Goal: Information Seeking & Learning: Stay updated

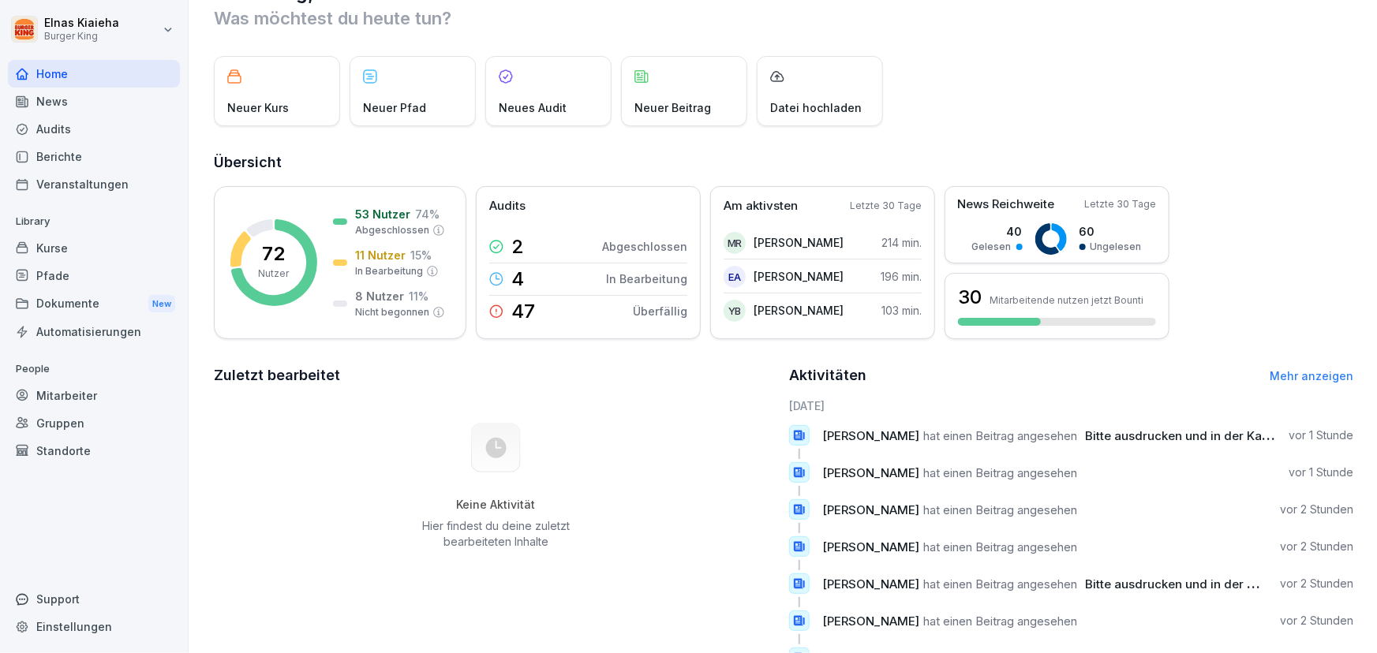
scroll to position [71, 0]
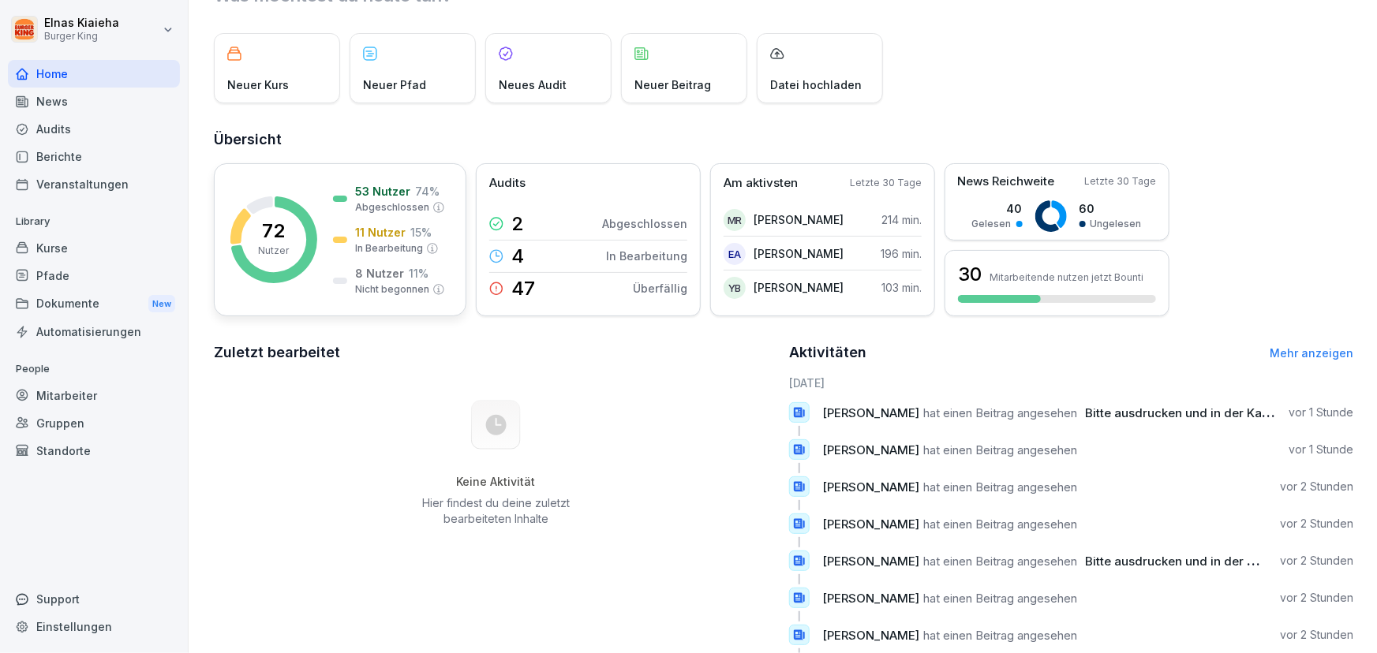
click at [323, 255] on div "72 Nutzer 53 Nutzer 74 % Abgeschlossen 11 Nutzer 15 % In Bearbeitung 8 Nutzer 1…" at bounding box center [340, 239] width 252 height 153
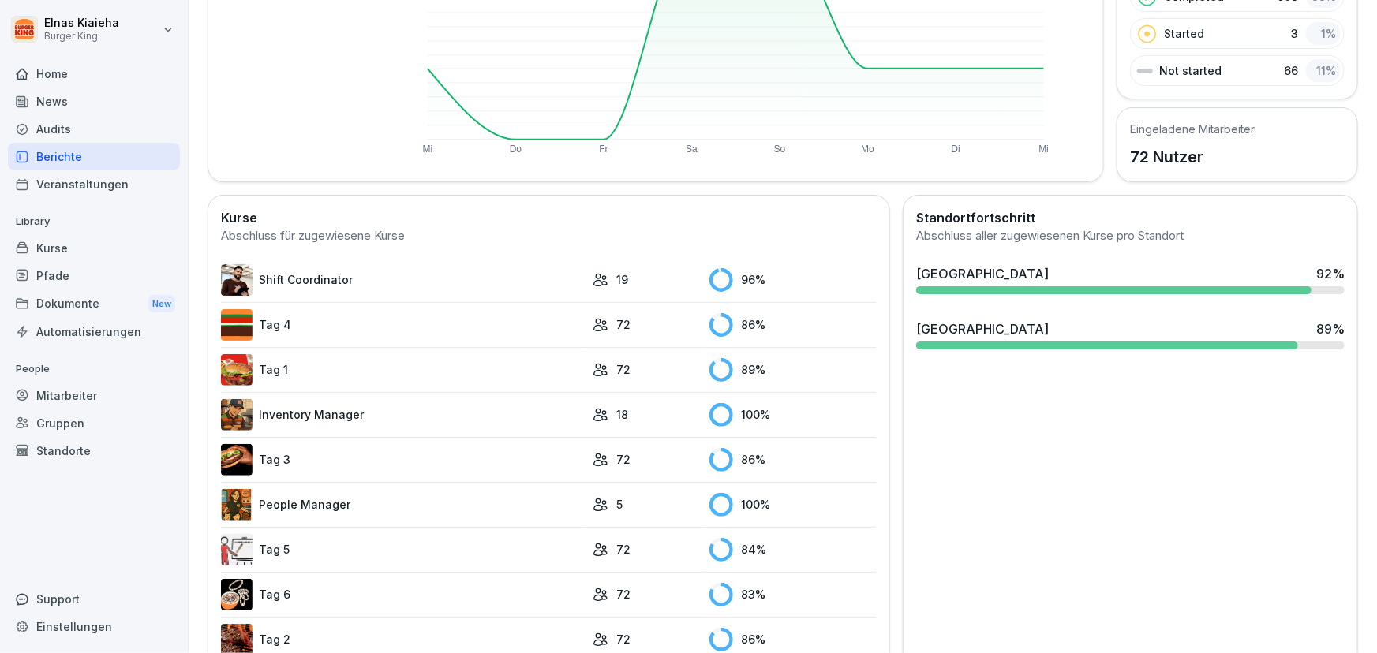
scroll to position [286, 0]
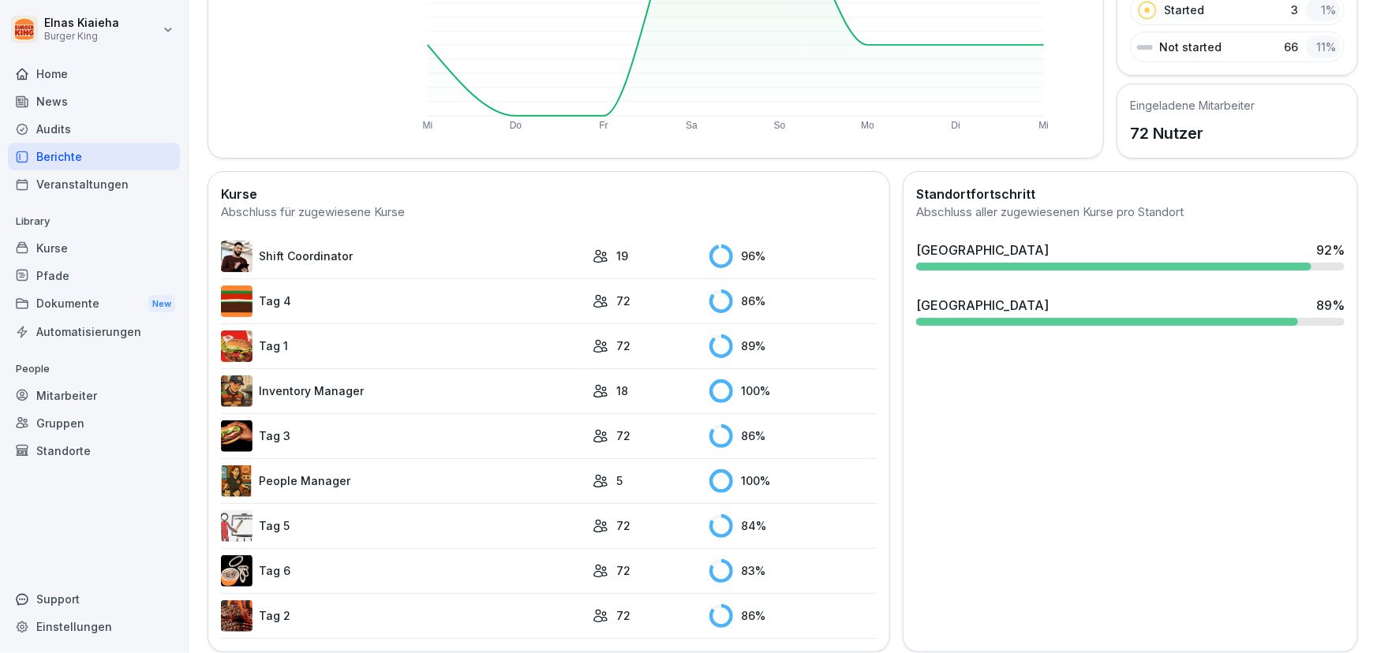
click at [1041, 241] on div "[GEOGRAPHIC_DATA] 92 %" at bounding box center [1130, 250] width 428 height 19
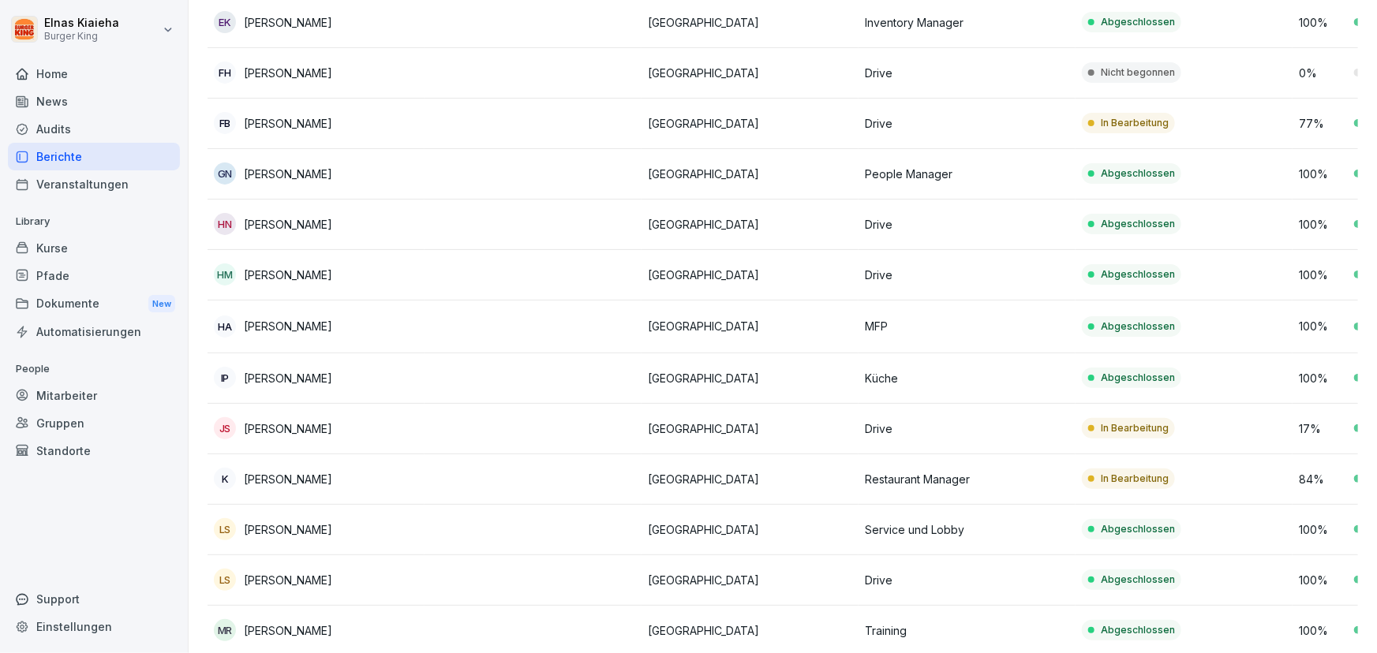
scroll to position [717, 0]
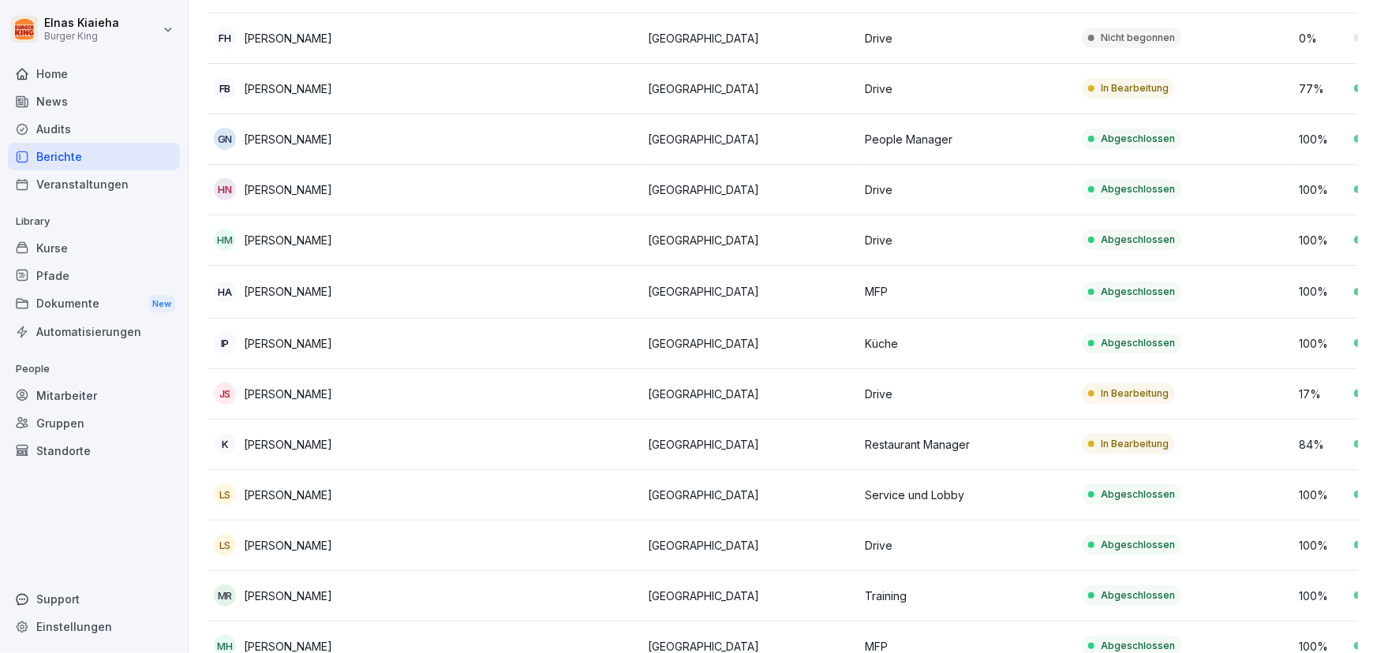
click at [1213, 435] on td "In Bearbeitung" at bounding box center [1183, 445] width 217 height 50
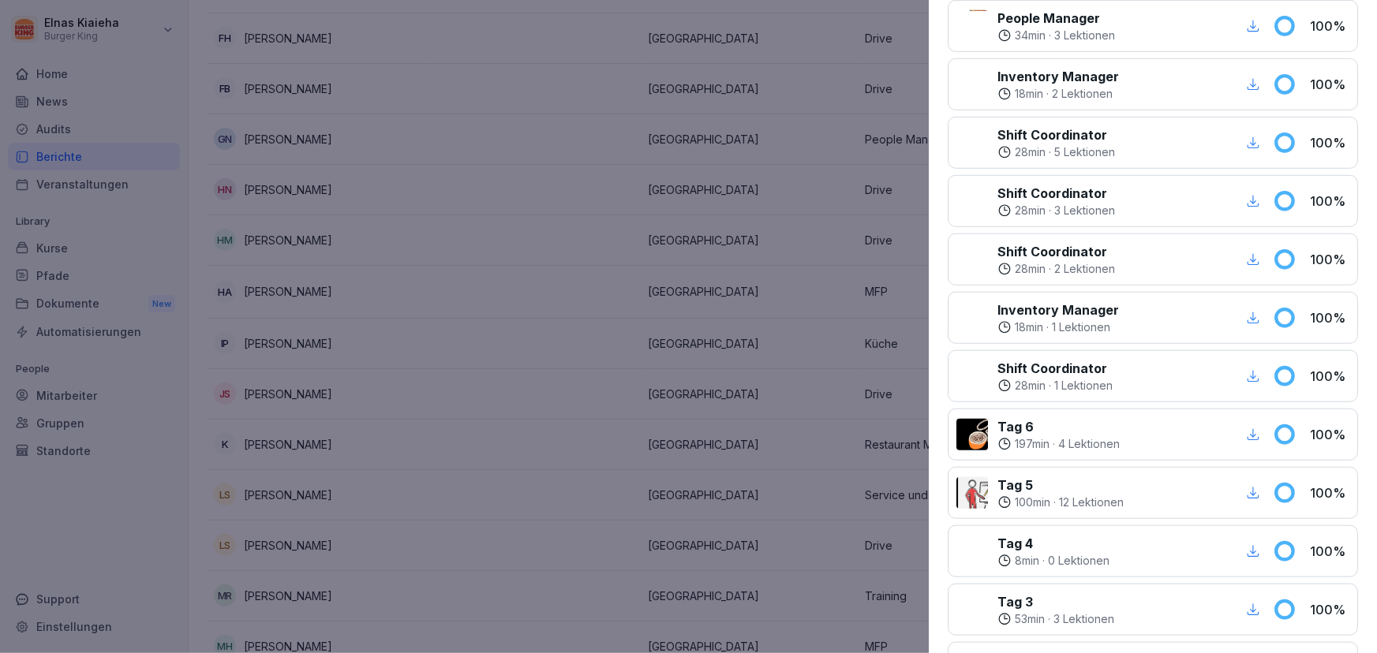
scroll to position [143, 0]
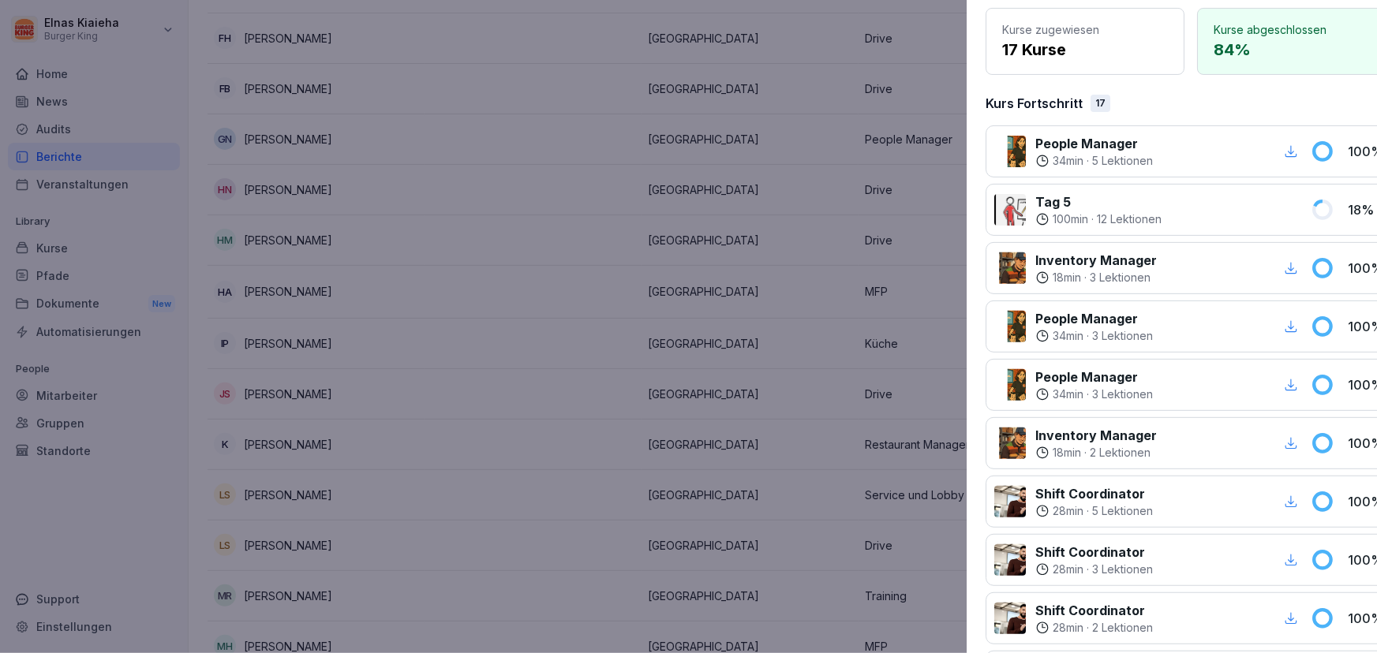
click at [793, 292] on div at bounding box center [688, 326] width 1377 height 653
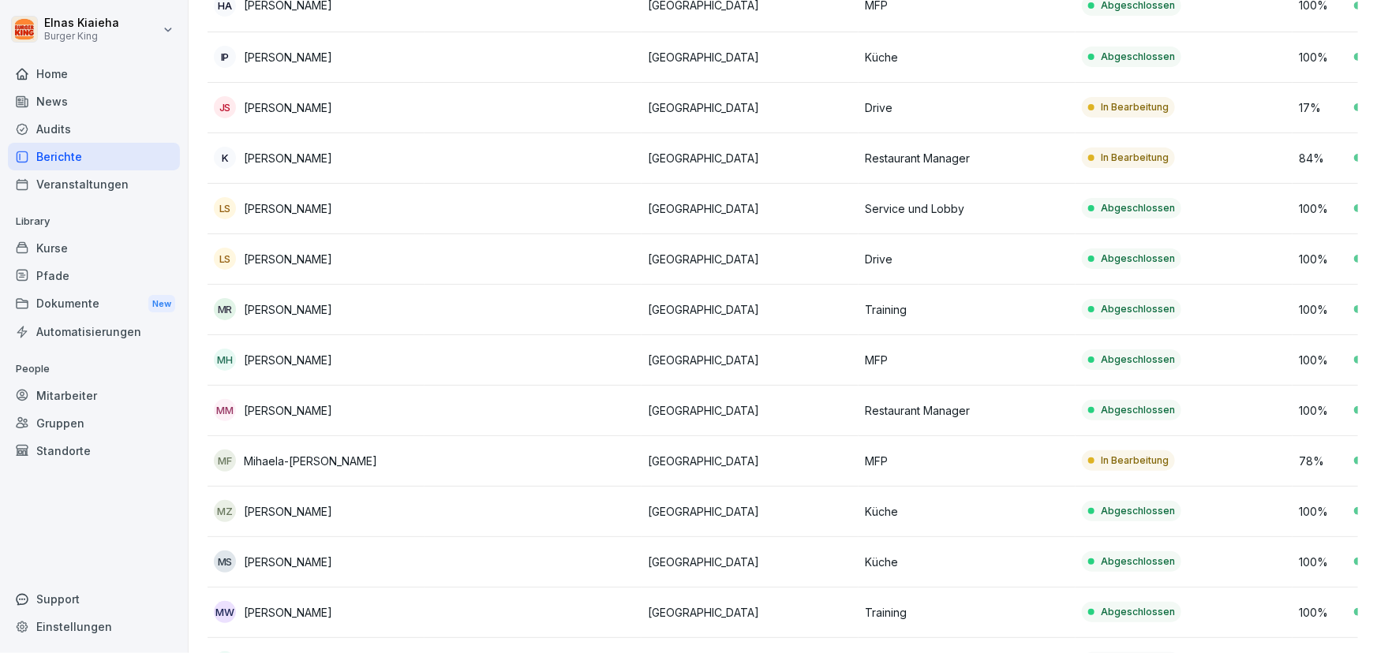
scroll to position [1075, 0]
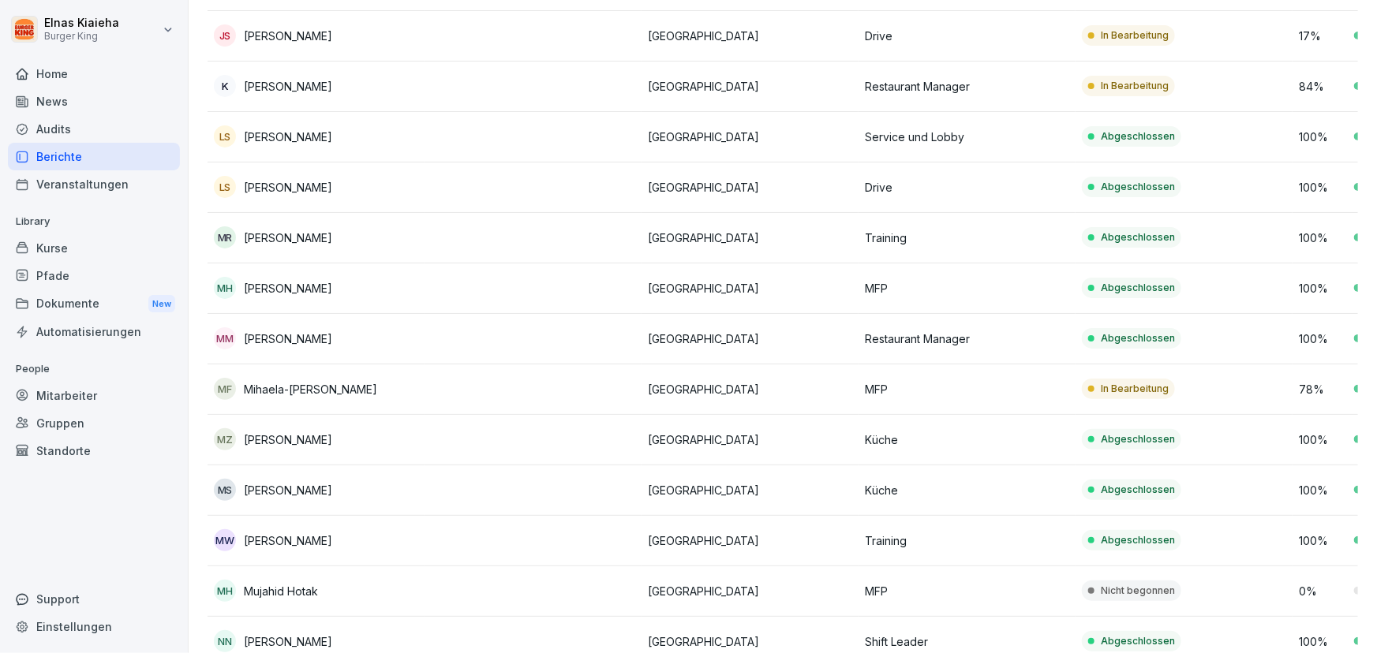
click at [893, 389] on p "MFP" at bounding box center [967, 389] width 204 height 17
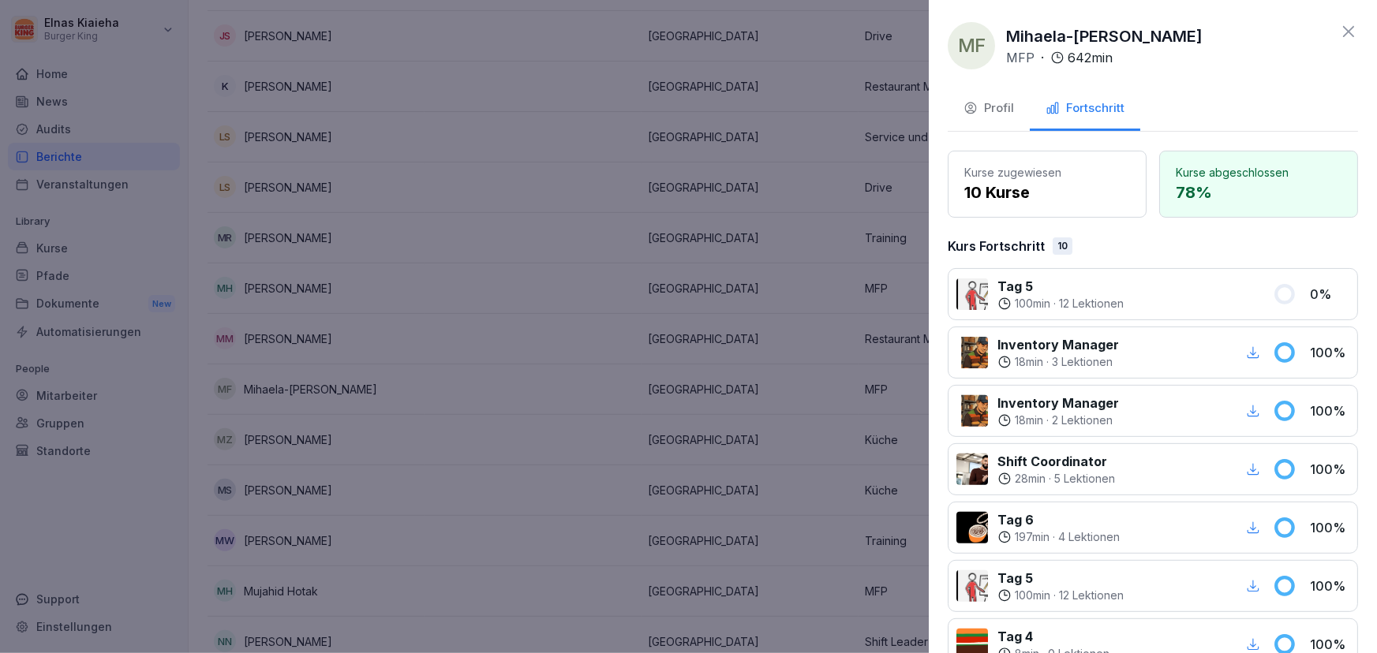
click at [844, 362] on div at bounding box center [688, 326] width 1377 height 653
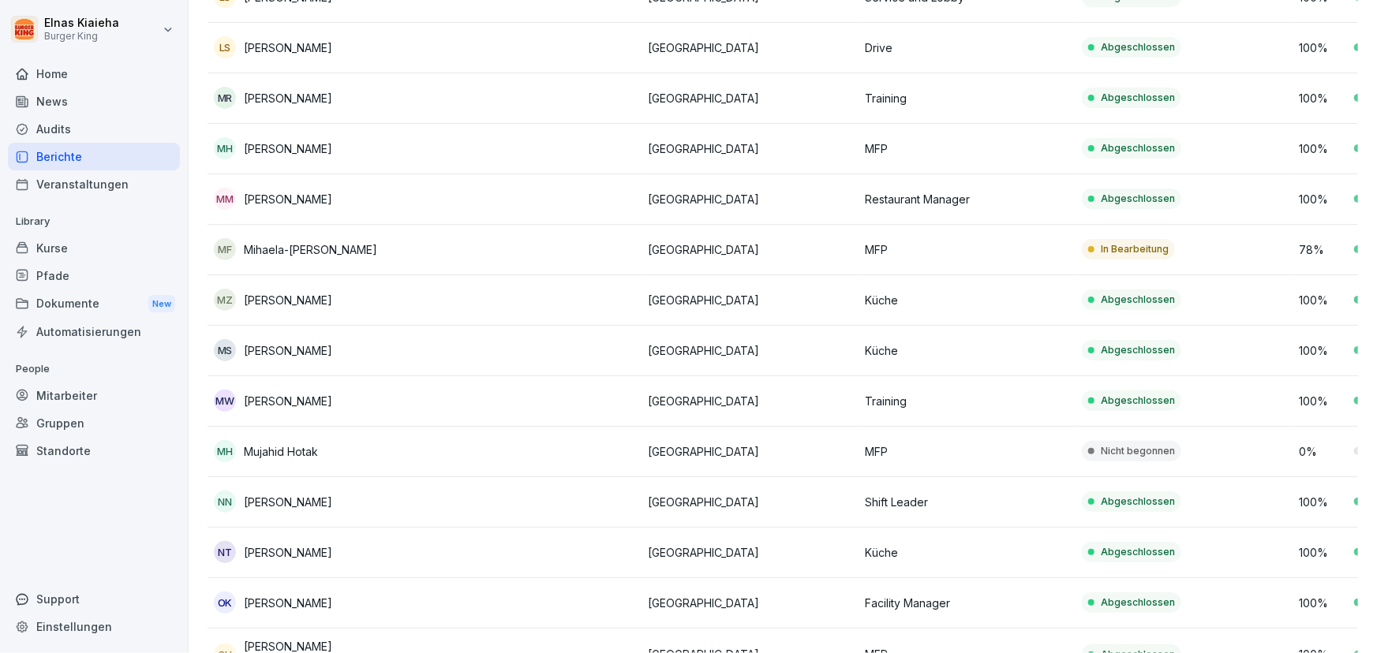
scroll to position [1219, 0]
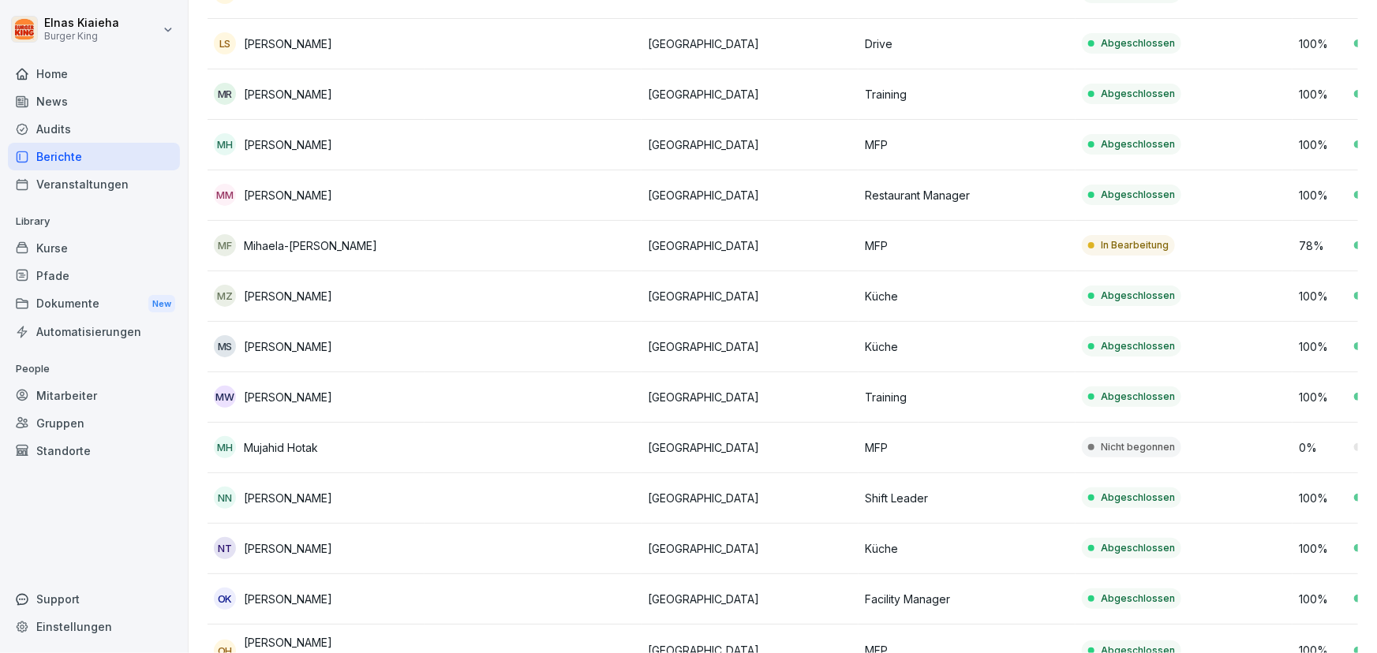
click at [280, 244] on p "Mihaela-[PERSON_NAME]" at bounding box center [310, 245] width 133 height 17
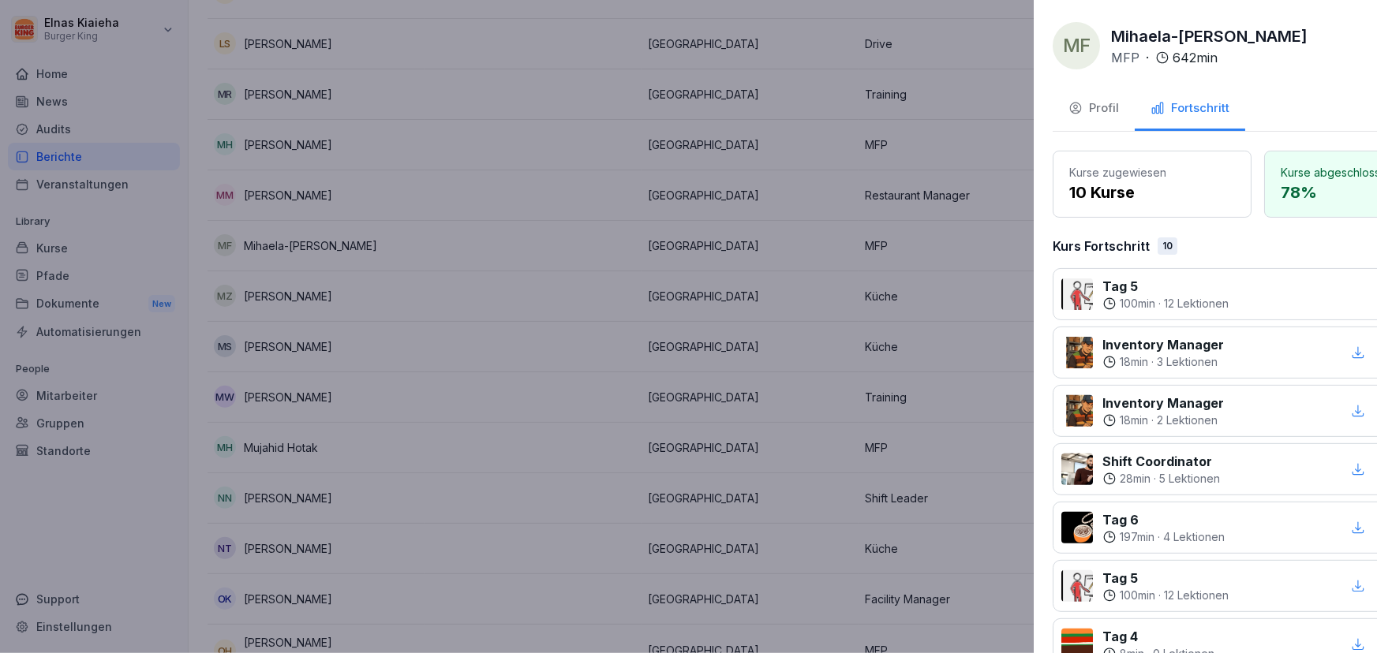
click at [838, 361] on div at bounding box center [688, 326] width 1377 height 653
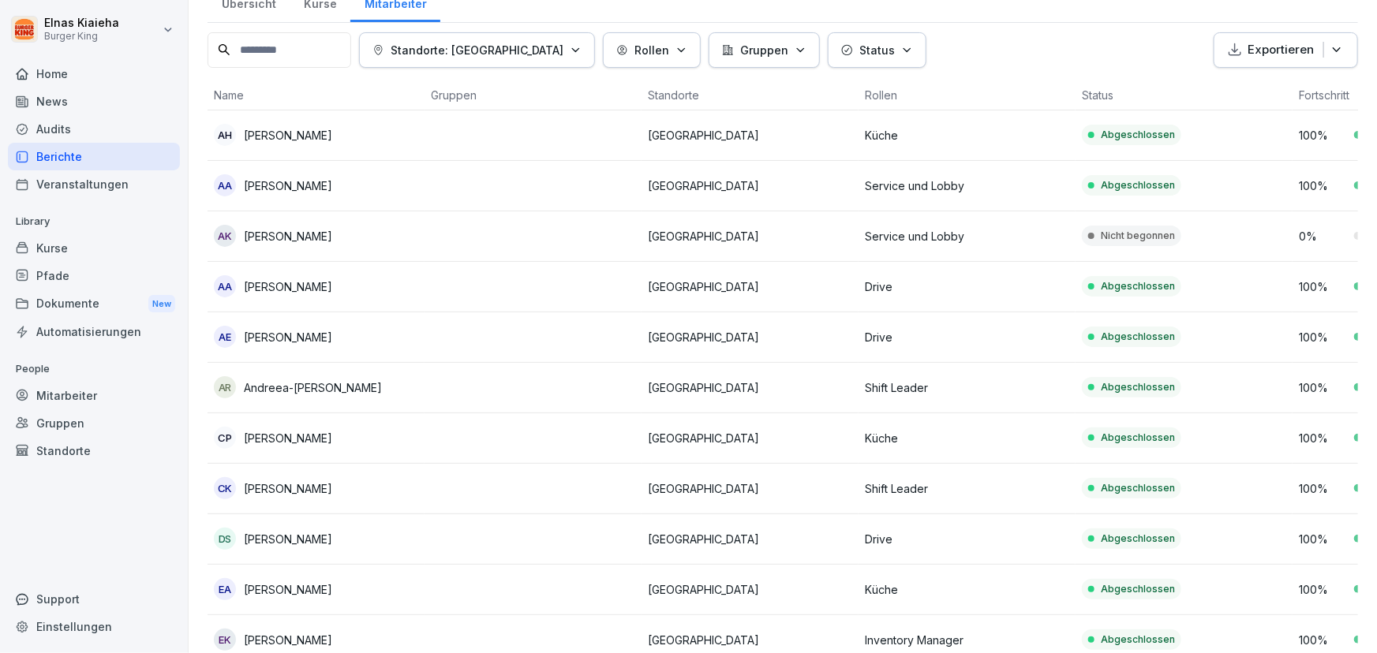
scroll to position [0, 0]
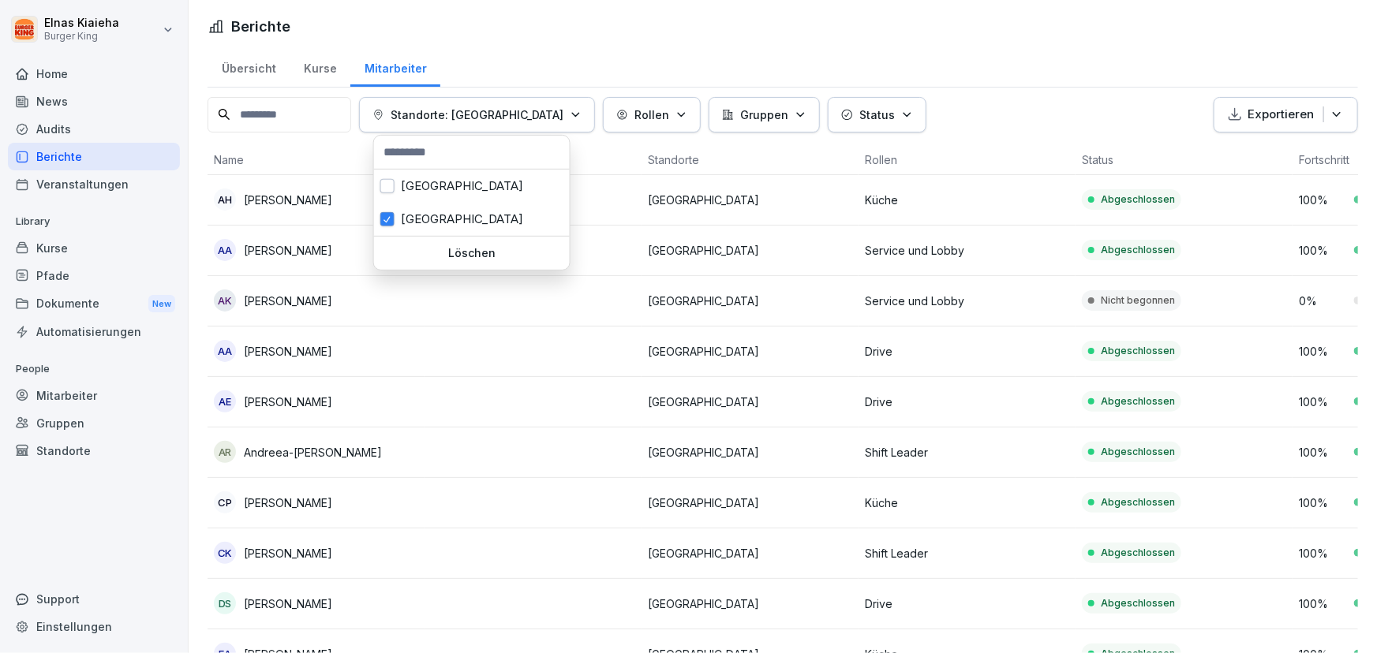
click at [449, 107] on p "Standorte: [GEOGRAPHIC_DATA]" at bounding box center [477, 115] width 173 height 17
click at [453, 191] on div "[GEOGRAPHIC_DATA]" at bounding box center [472, 186] width 196 height 33
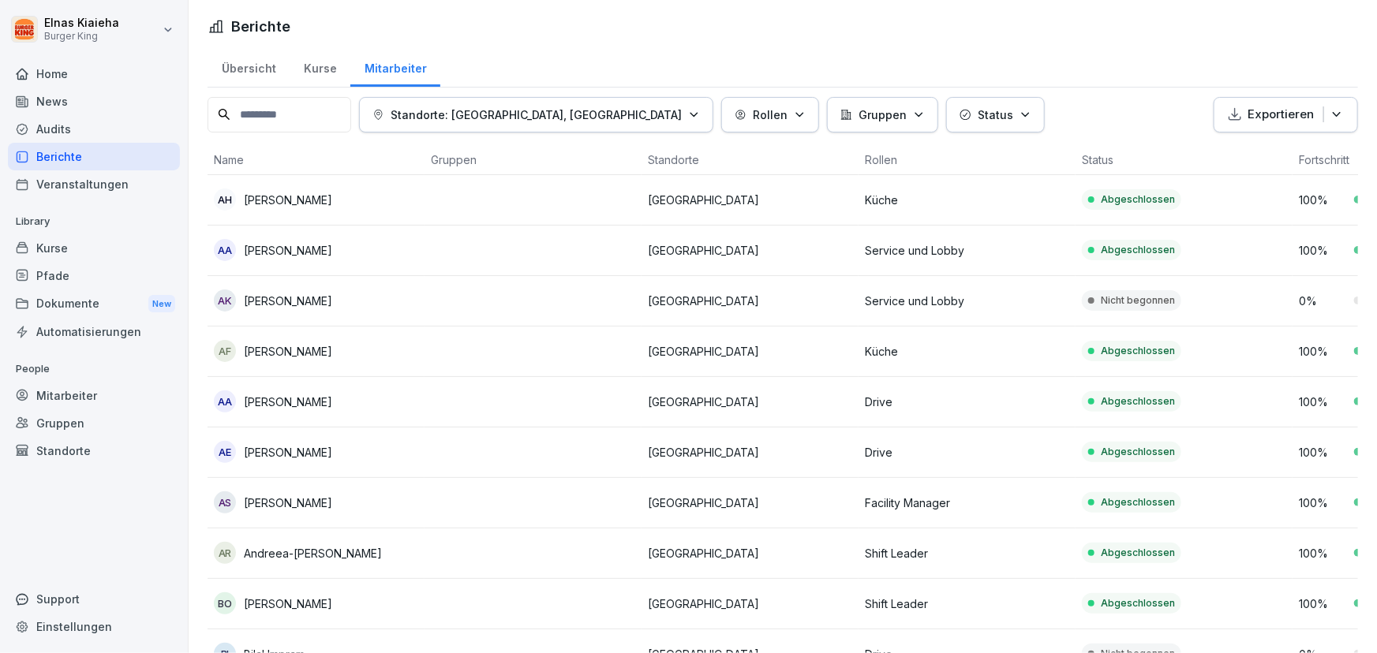
click at [989, 27] on html "Elnas Kiaieha Burger King Home News Audits Berichte Veranstaltungen Library Kur…" at bounding box center [688, 326] width 1377 height 653
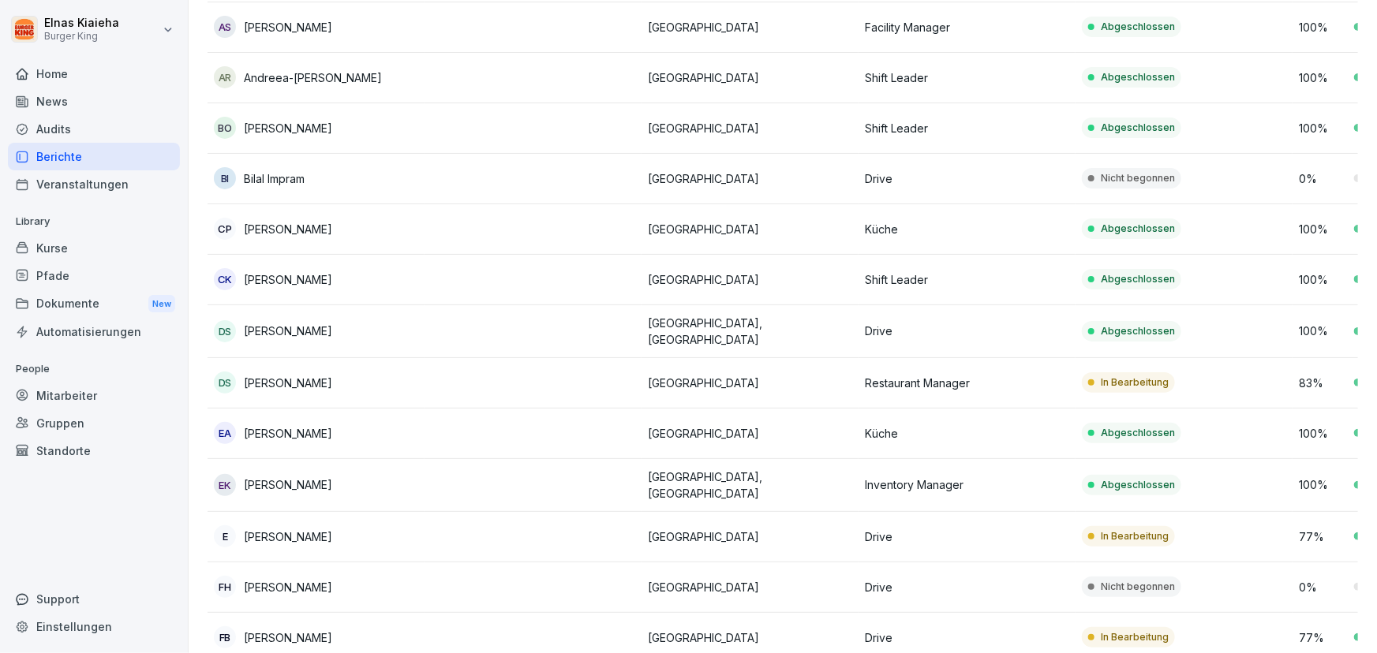
scroll to position [502, 0]
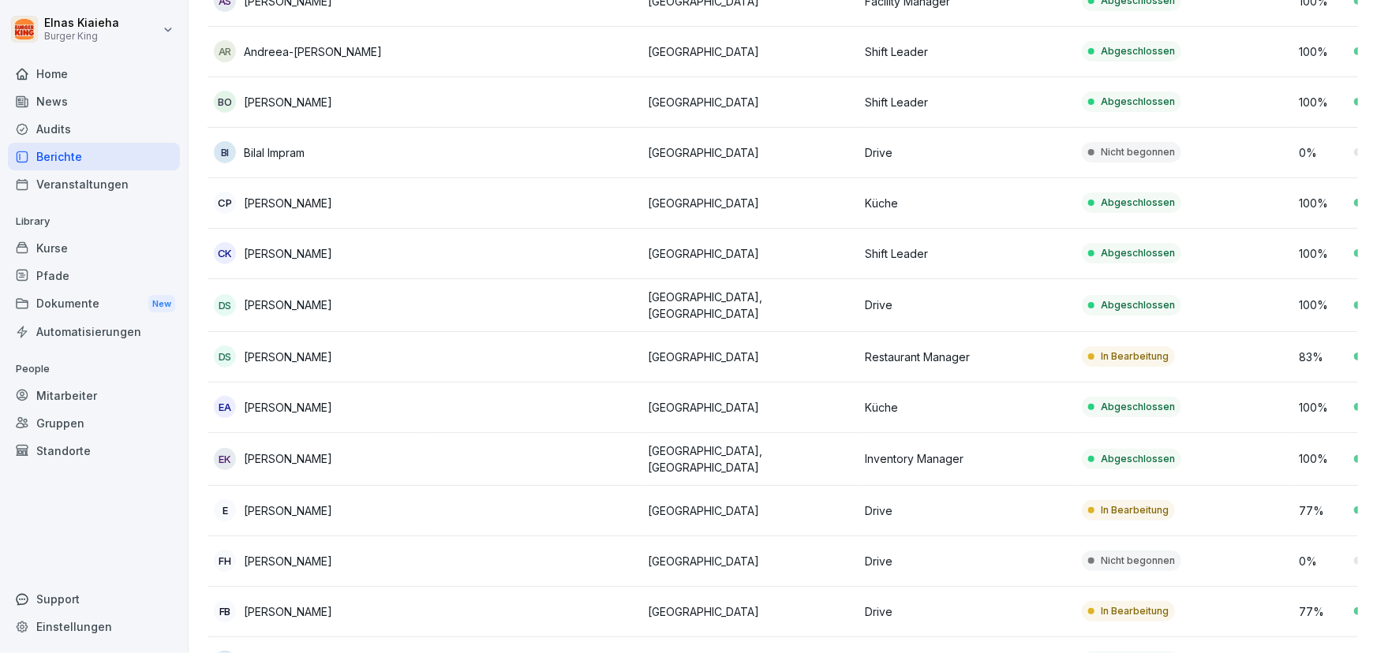
click at [1203, 362] on td "In Bearbeitung" at bounding box center [1183, 357] width 217 height 50
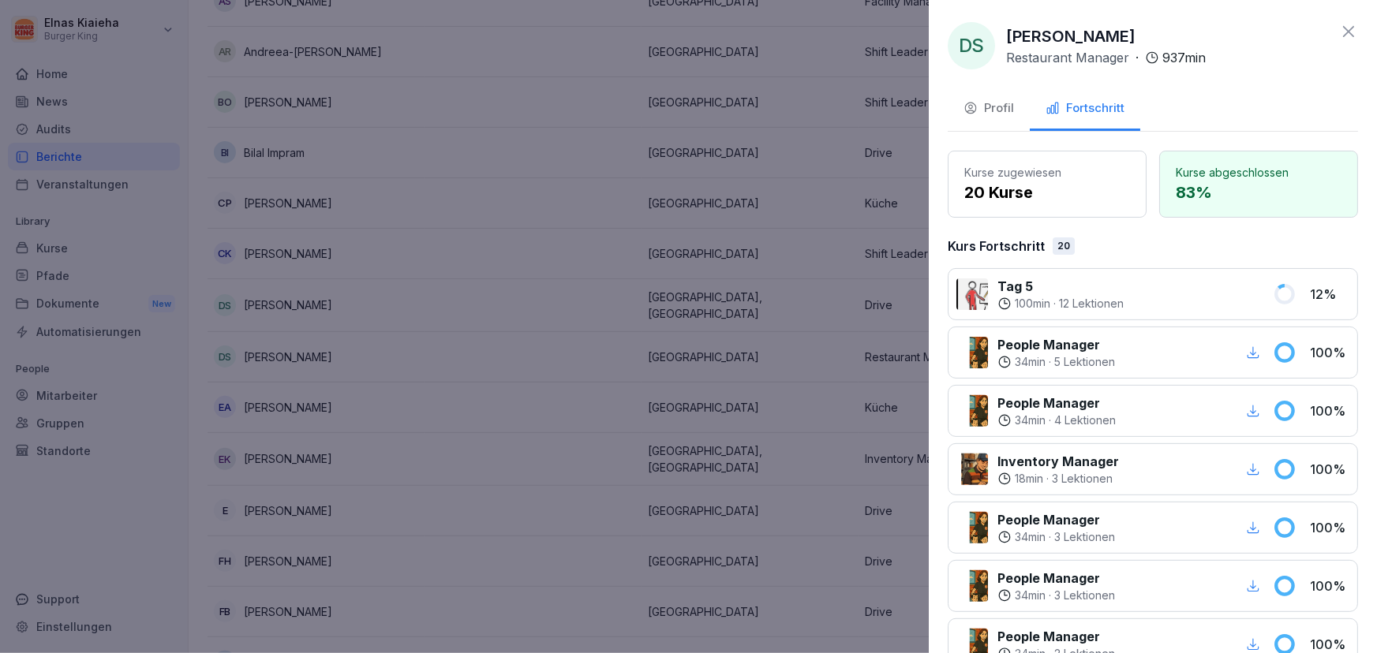
click at [739, 353] on div at bounding box center [688, 326] width 1377 height 653
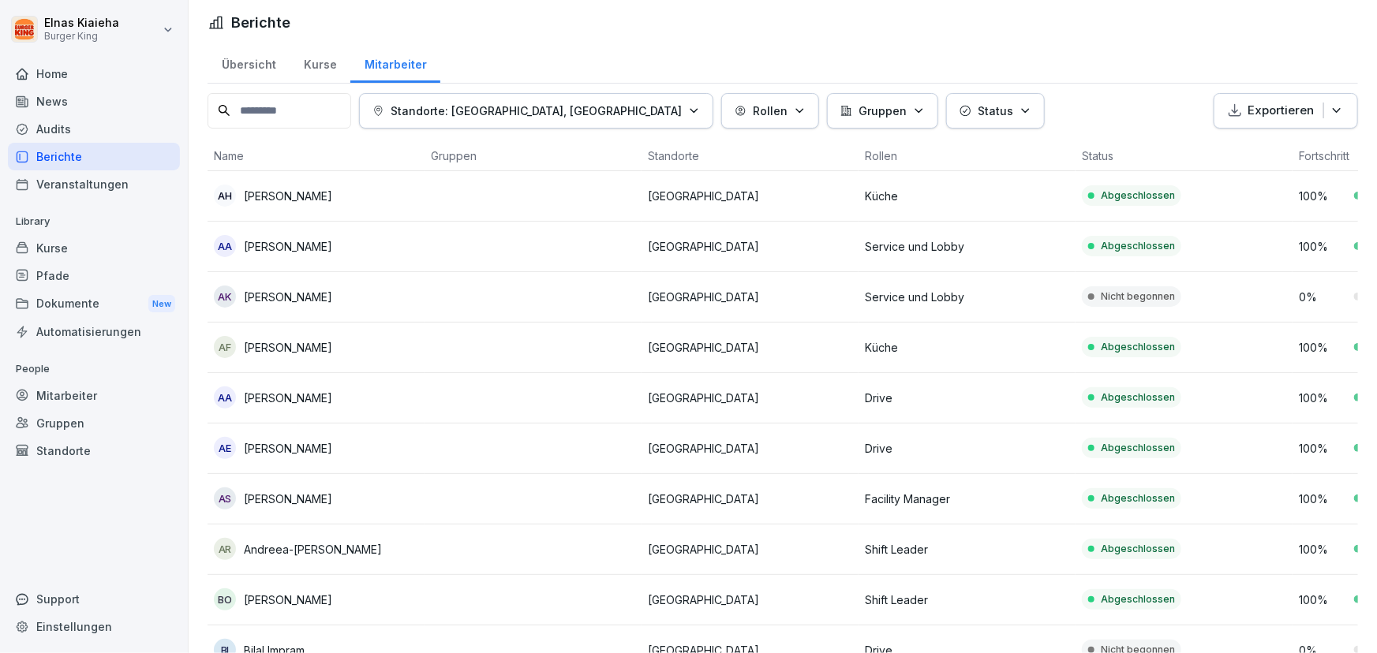
scroll to position [0, 0]
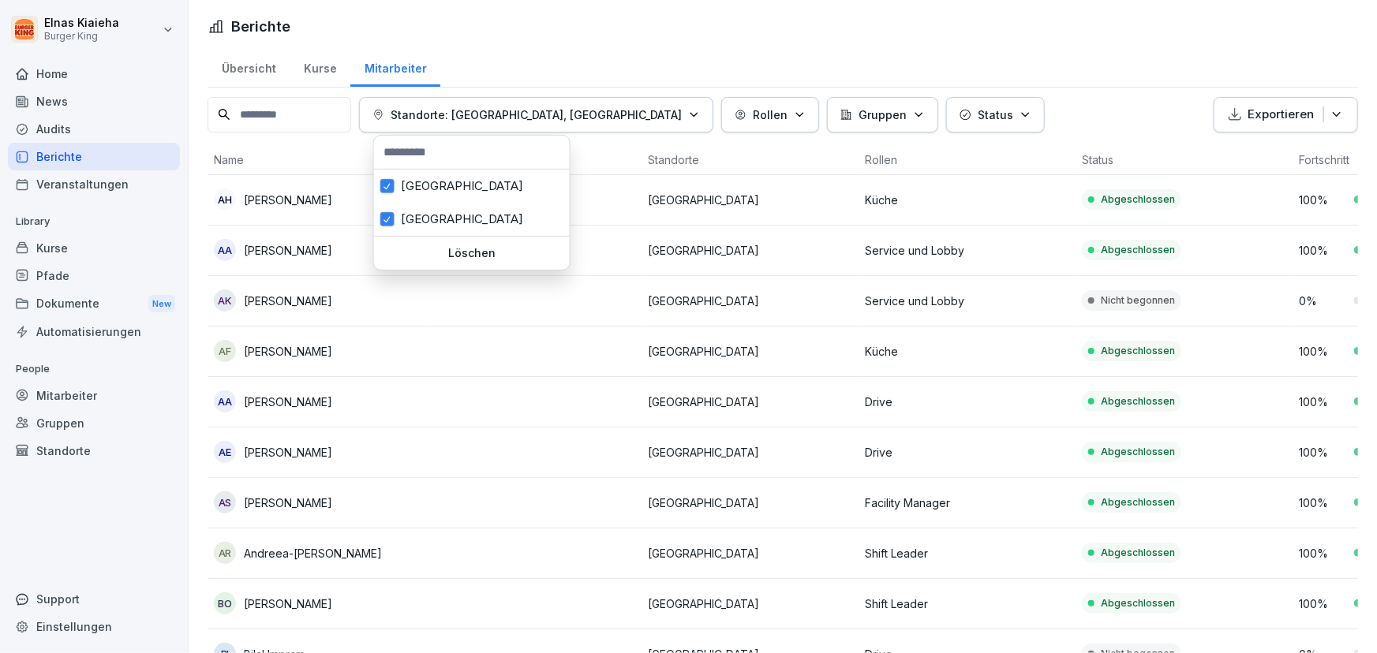
click at [600, 119] on p "Standorte: [GEOGRAPHIC_DATA], [GEOGRAPHIC_DATA]" at bounding box center [536, 115] width 291 height 17
click at [459, 225] on div "[GEOGRAPHIC_DATA]" at bounding box center [472, 219] width 196 height 33
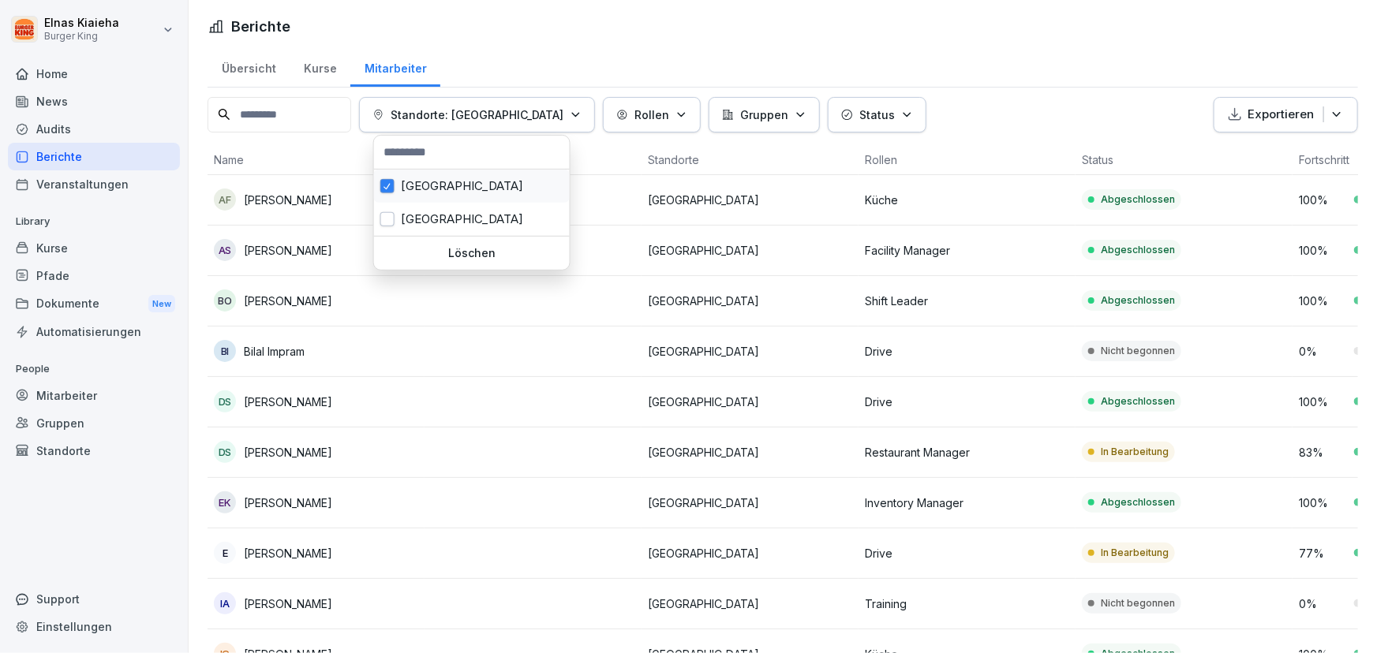
drag, startPoint x: 460, startPoint y: 186, endPoint x: 440, endPoint y: 211, distance: 32.0
click at [460, 185] on div "[GEOGRAPHIC_DATA]" at bounding box center [472, 186] width 196 height 33
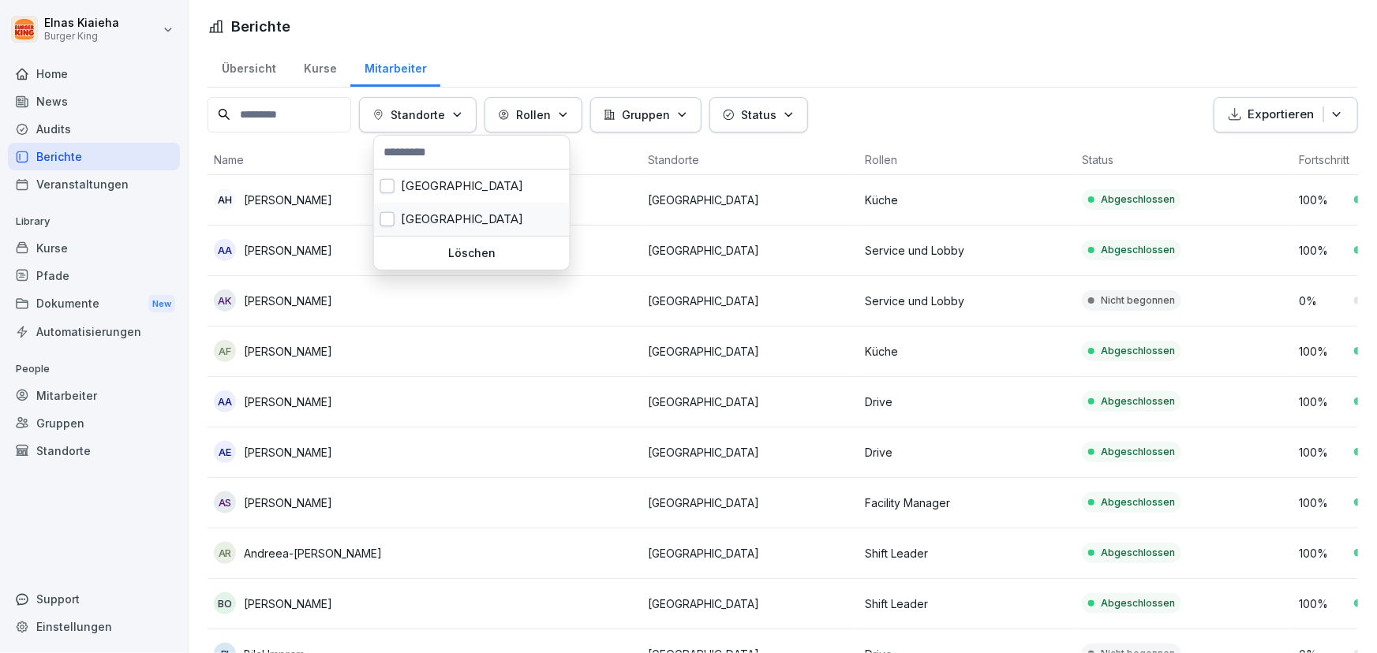
click at [395, 218] on div "[GEOGRAPHIC_DATA]" at bounding box center [472, 219] width 196 height 33
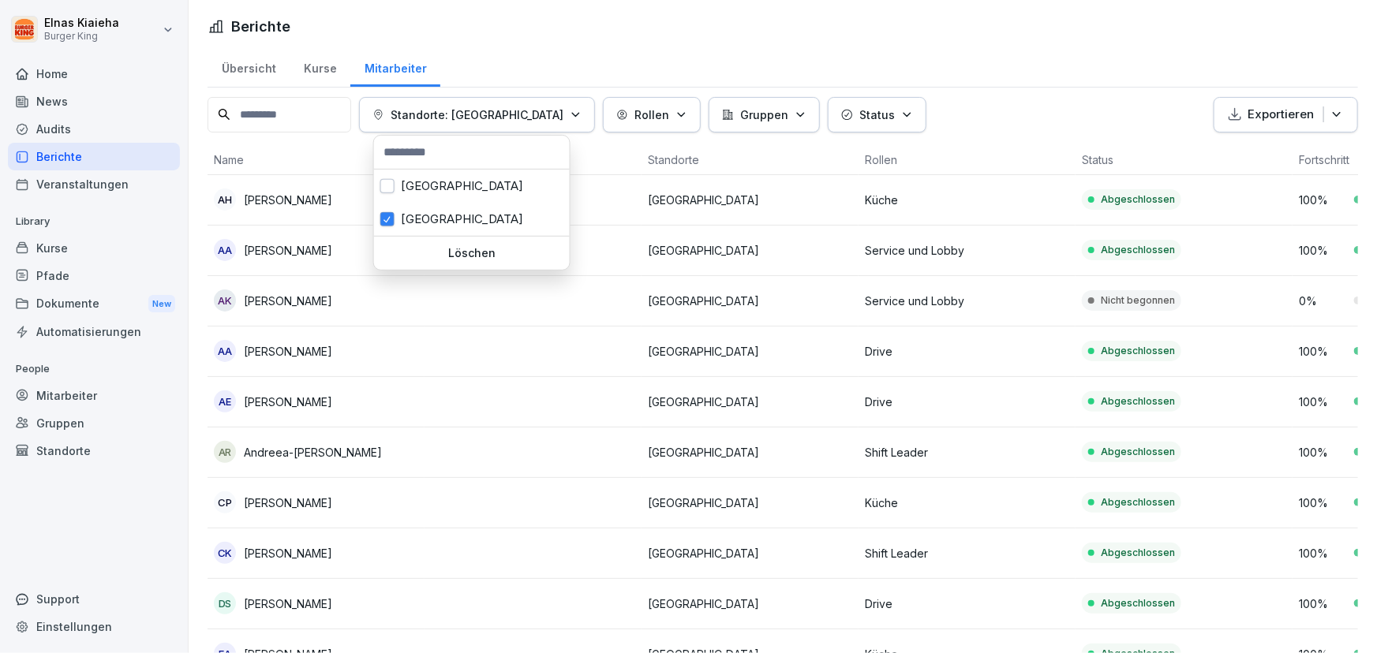
click at [1075, 48] on html "Elnas Kiaieha Burger King Home News Audits Berichte Veranstaltungen Library Kur…" at bounding box center [688, 326] width 1377 height 653
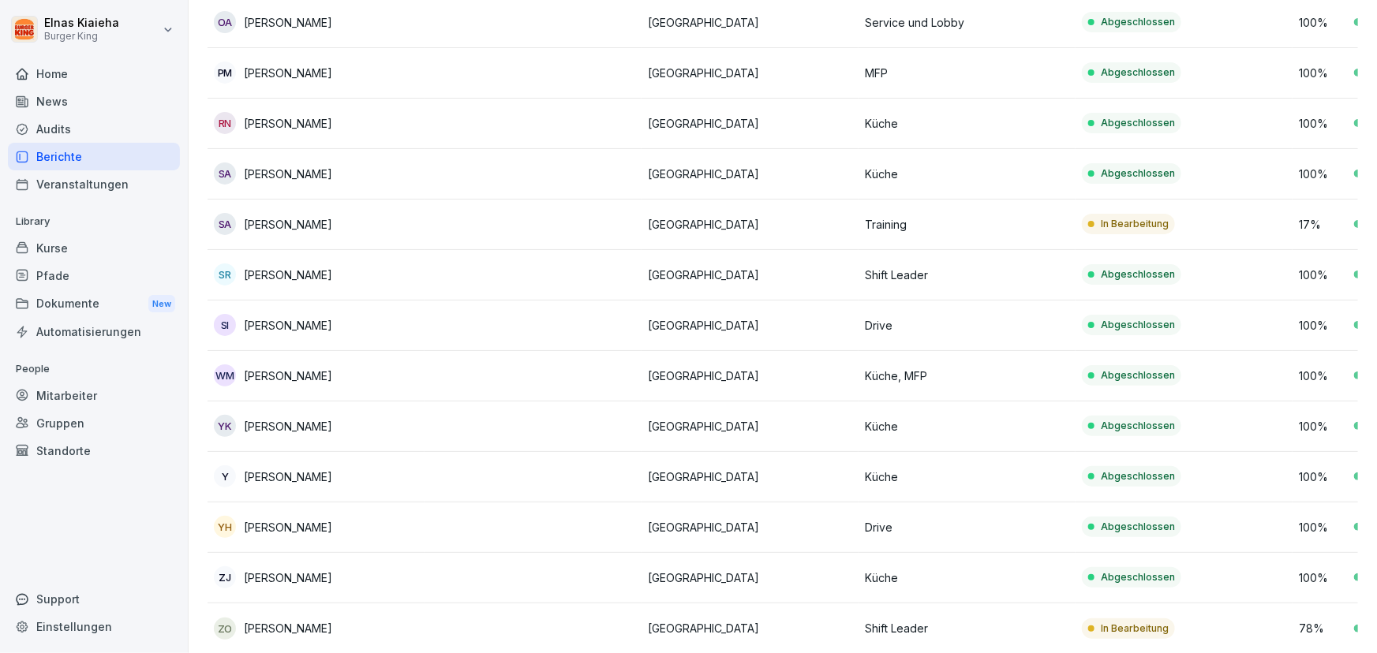
scroll to position [1930, 0]
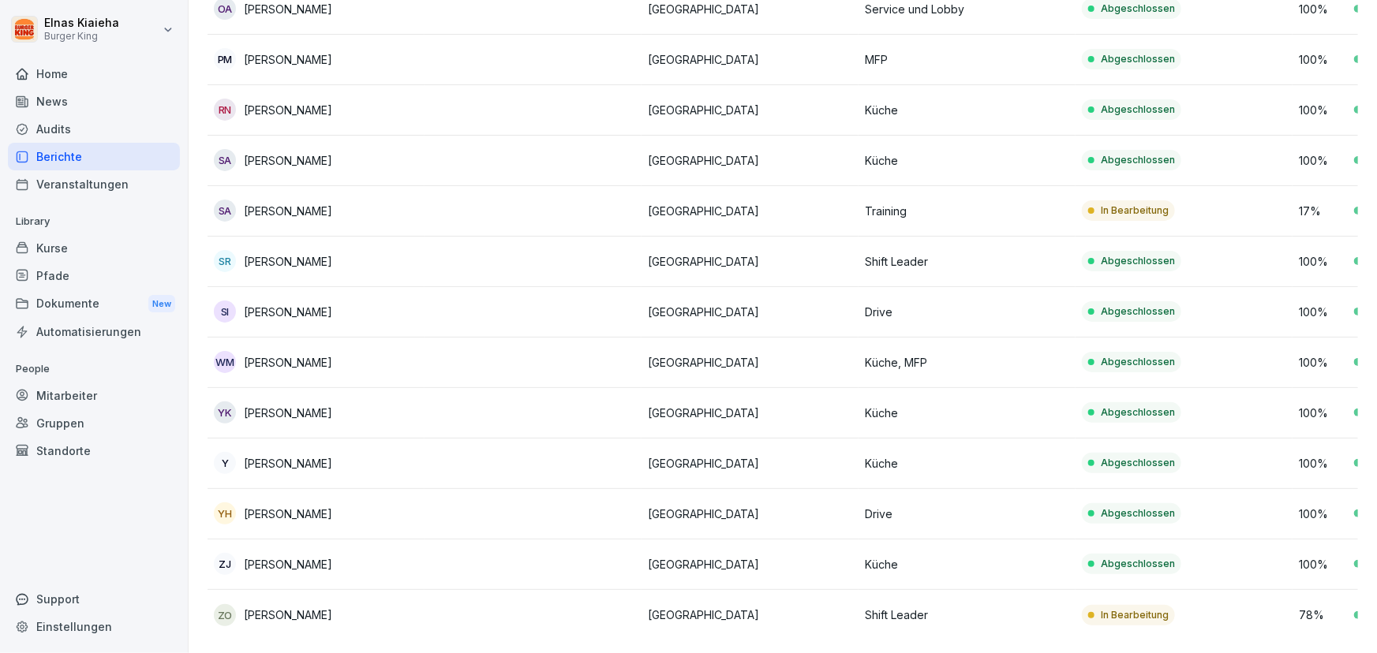
click at [91, 294] on div "Dokumente New" at bounding box center [94, 304] width 172 height 29
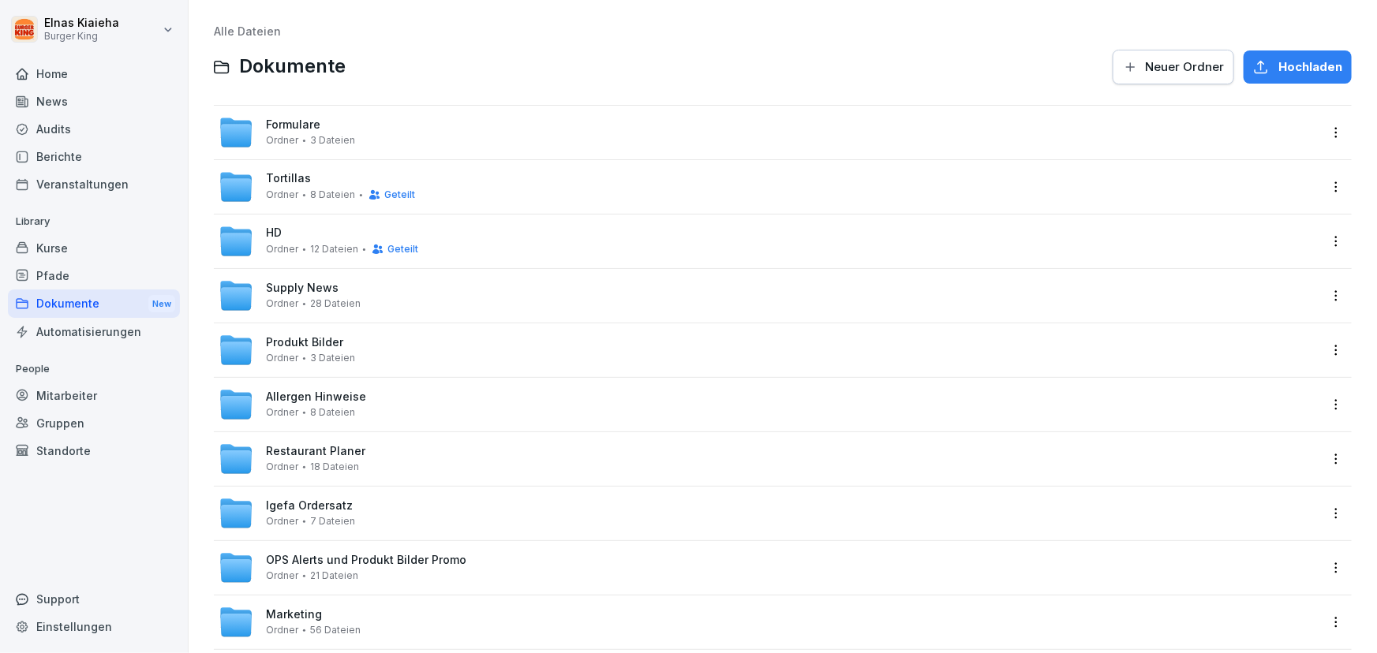
click at [276, 194] on span "Ordner" at bounding box center [282, 194] width 32 height 11
click at [308, 235] on div "HD Ordner 12 Dateien Geteilt" at bounding box center [342, 240] width 152 height 29
click at [370, 297] on div "Supply News Ordner 28 Dateien" at bounding box center [769, 296] width 1100 height 35
click at [361, 401] on div "Allergen Hinweise Ordner 8 Dateien" at bounding box center [769, 404] width 1100 height 35
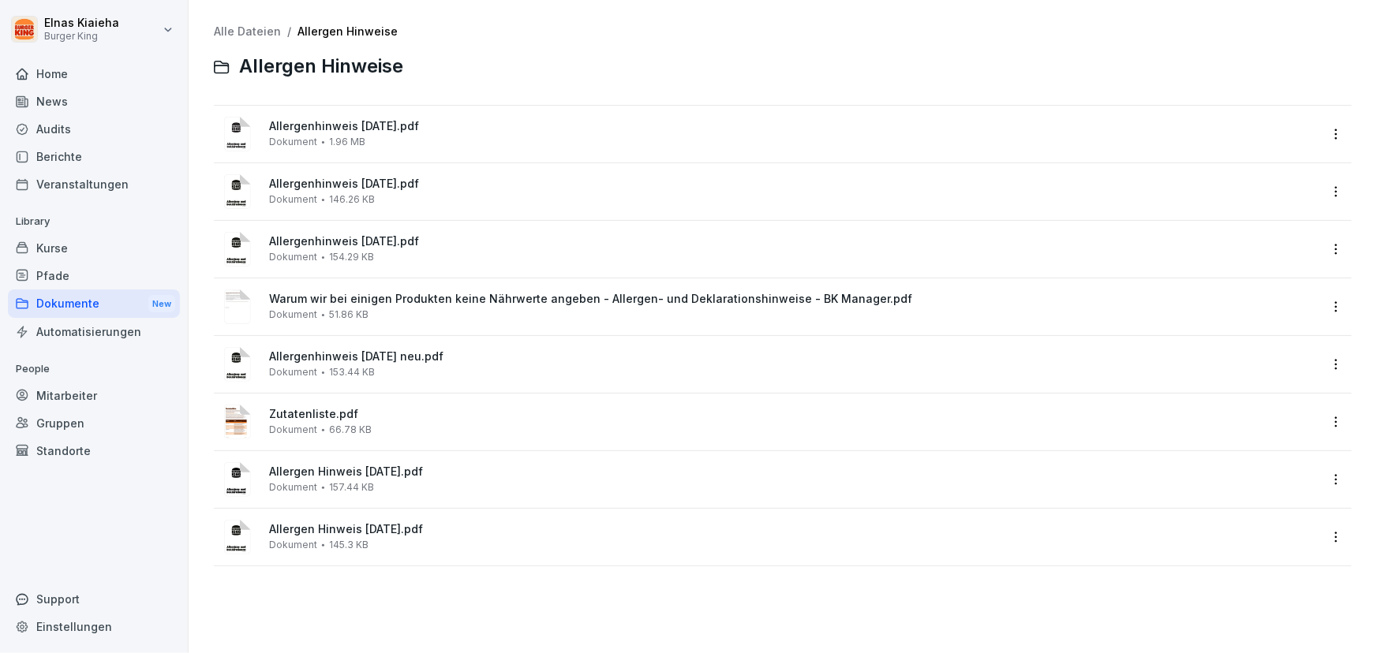
click at [420, 126] on span "Allergenhinweis [DATE].pdf" at bounding box center [793, 126] width 1049 height 13
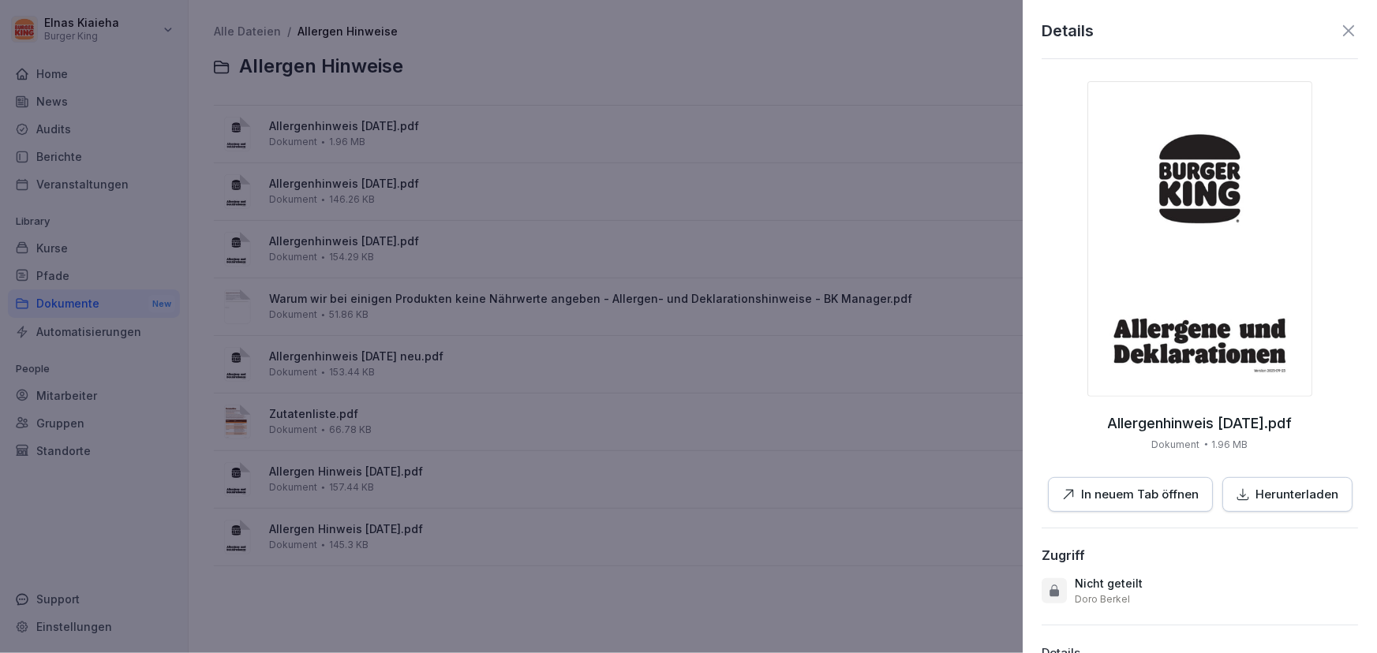
click at [695, 148] on div at bounding box center [688, 326] width 1377 height 653
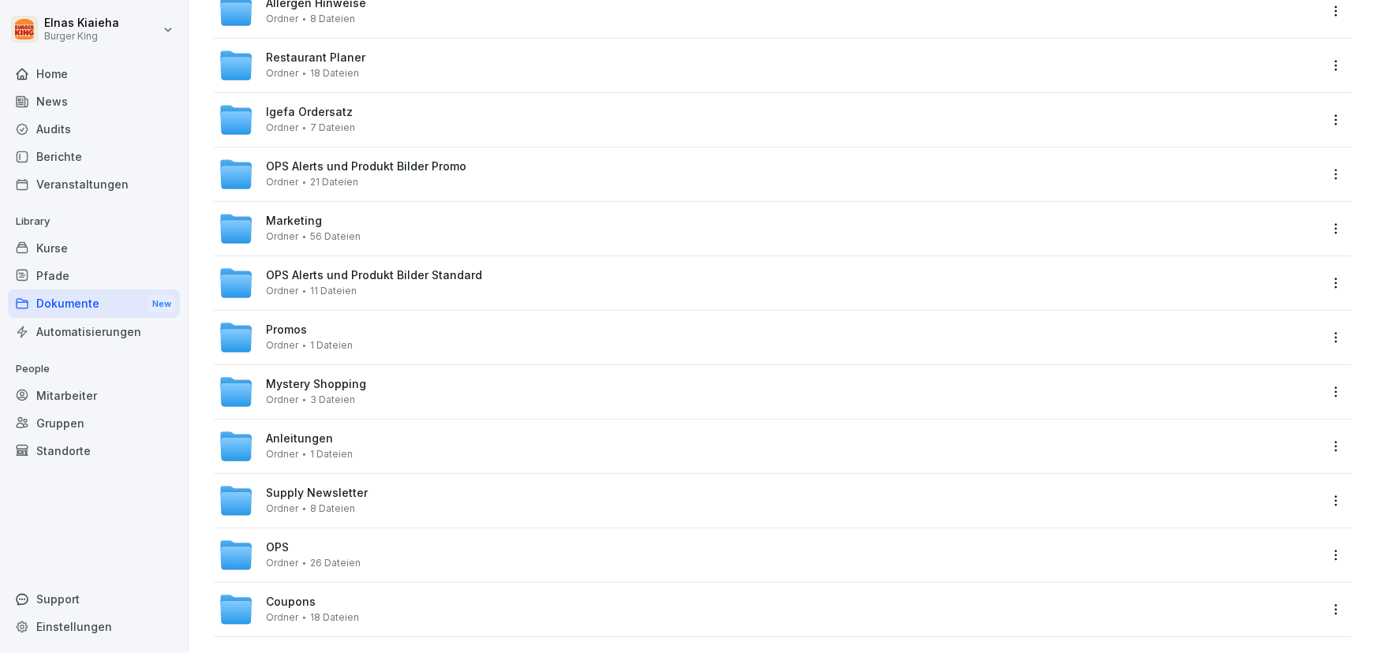
scroll to position [413, 0]
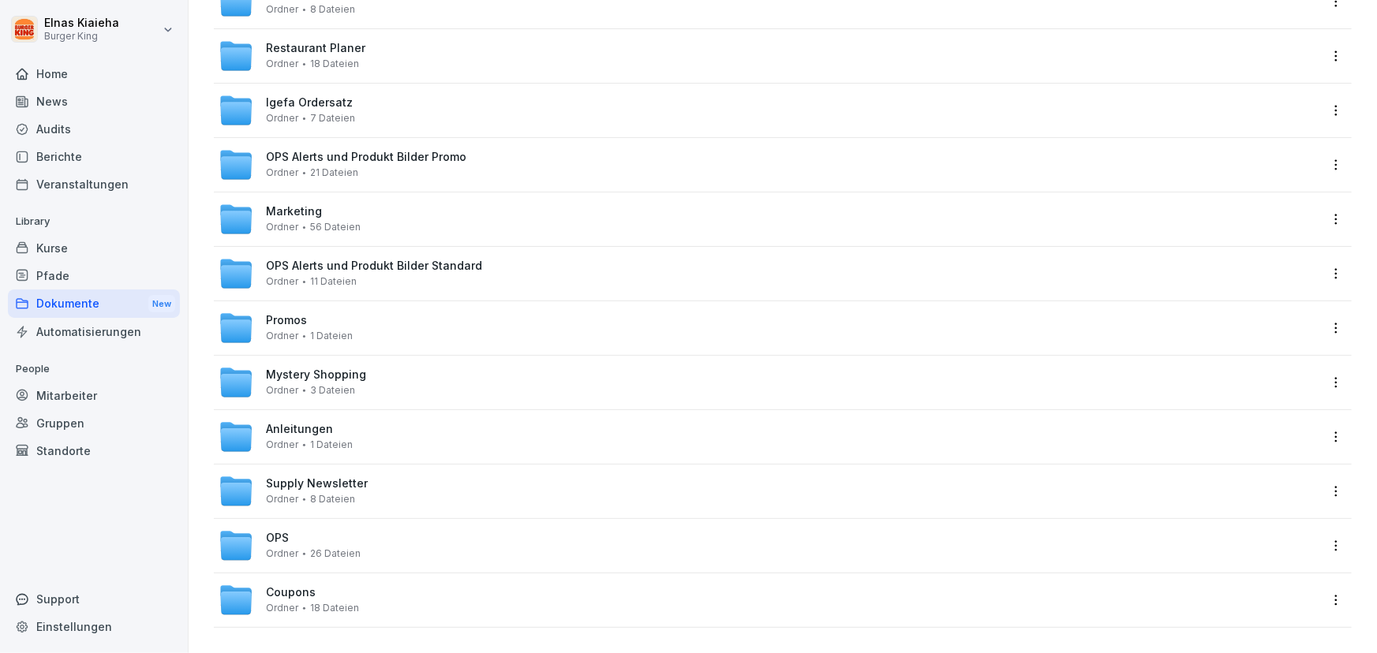
click at [110, 302] on div "Dokumente New" at bounding box center [94, 304] width 172 height 29
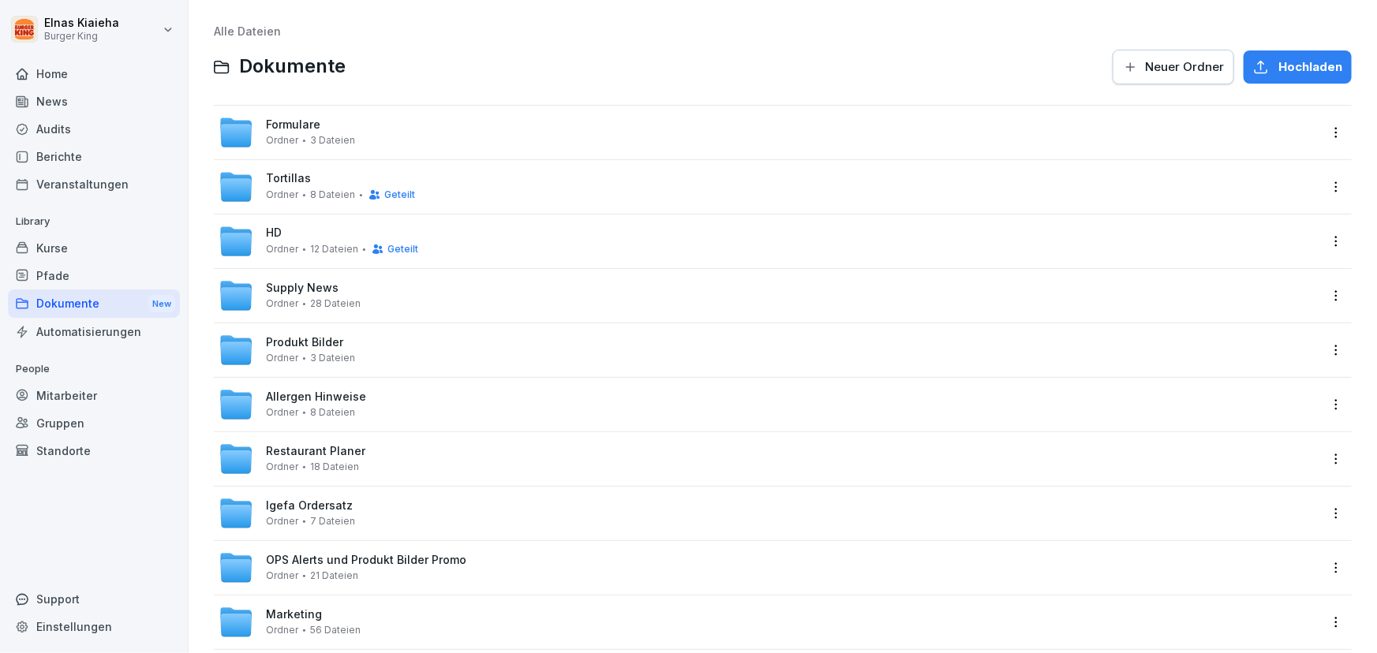
click at [56, 94] on div "News" at bounding box center [94, 102] width 172 height 28
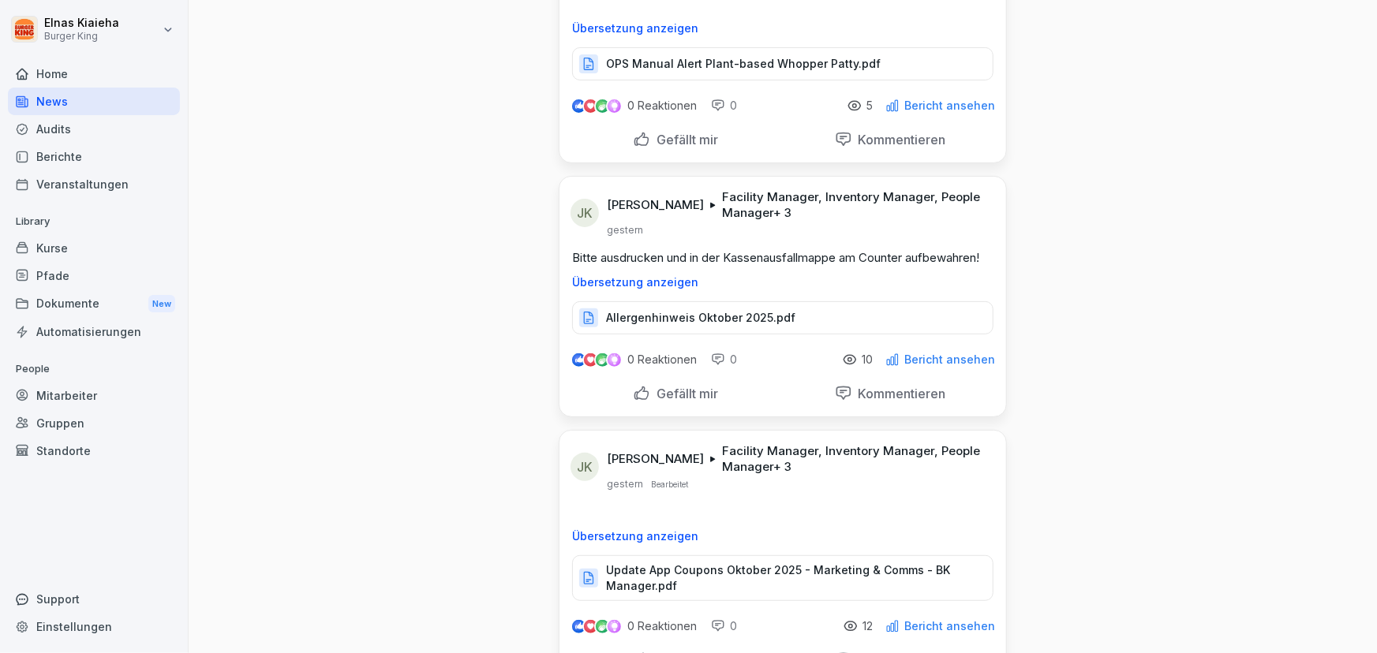
scroll to position [215, 0]
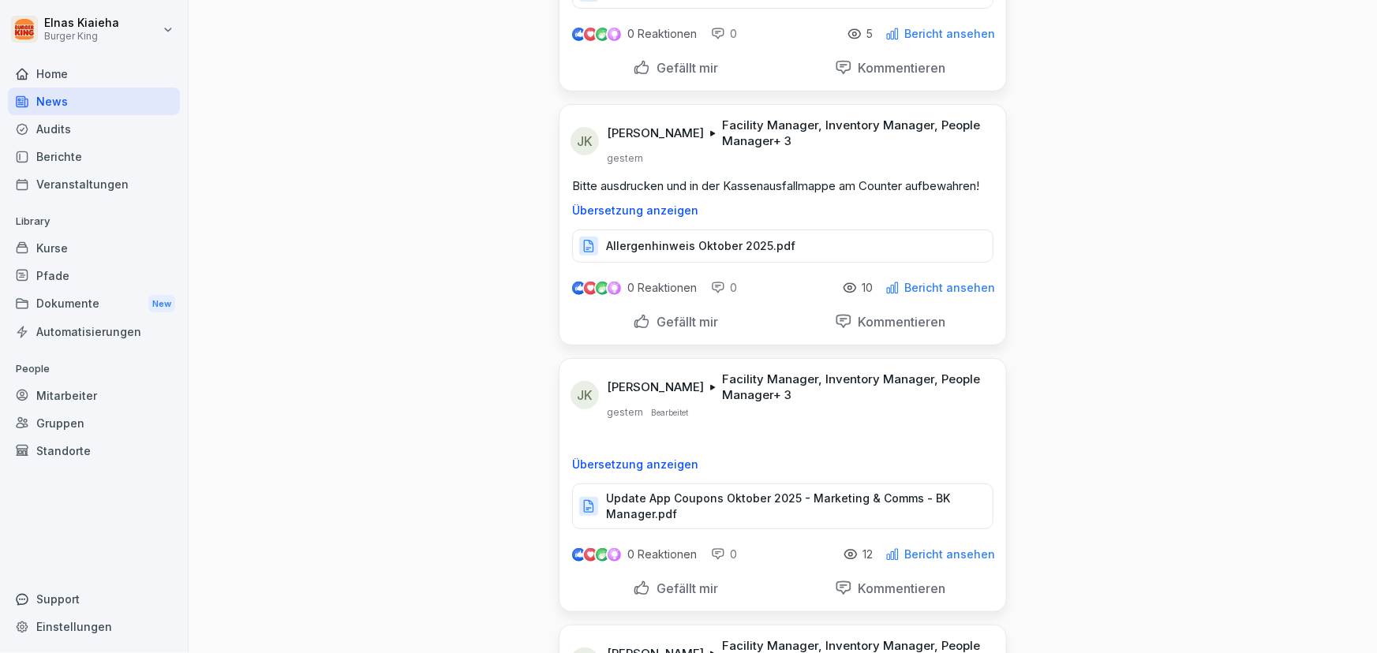
click at [581, 237] on div at bounding box center [588, 246] width 19 height 19
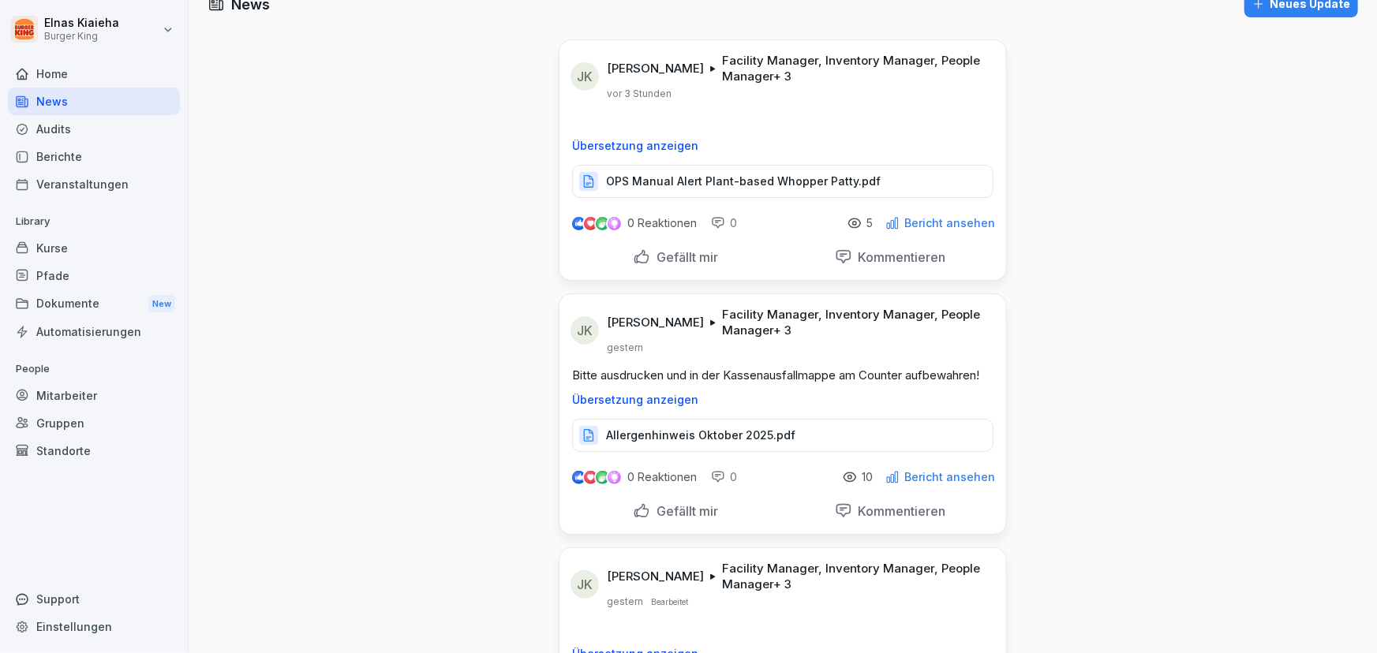
scroll to position [0, 0]
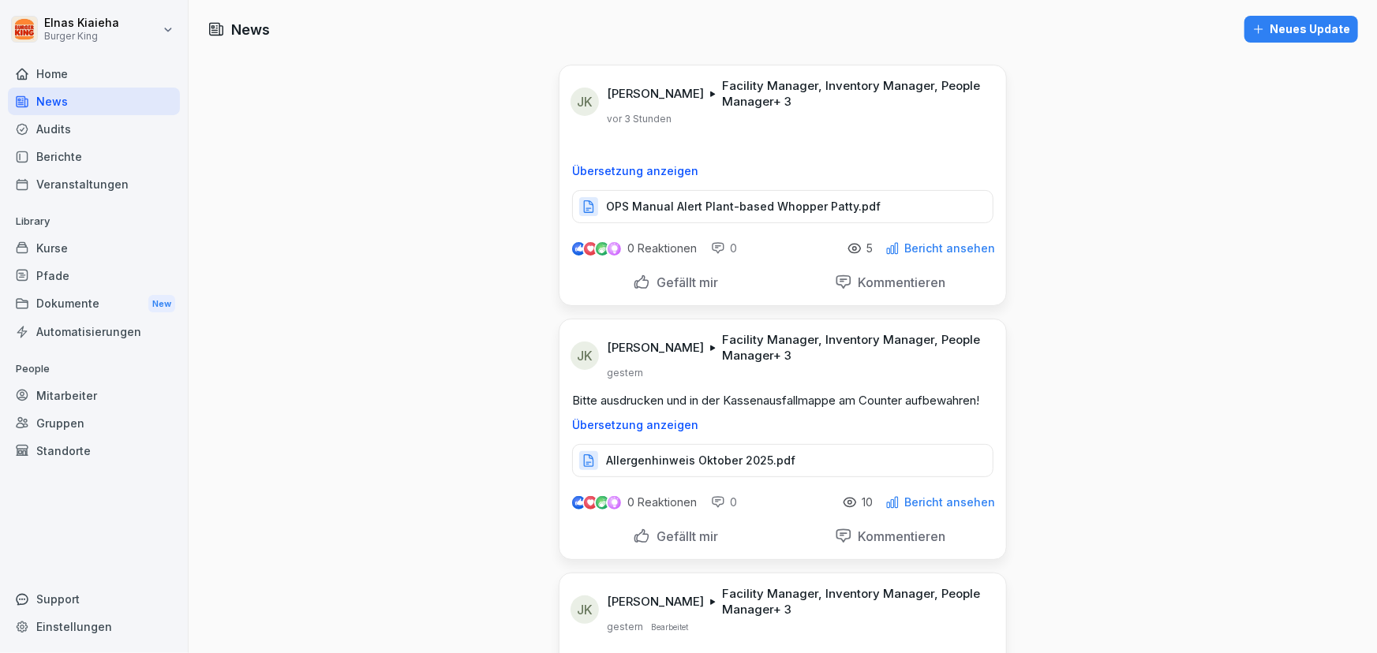
click at [734, 206] on p "OPS Manual Alert Plant-based Whopper Patty.pdf" at bounding box center [743, 207] width 275 height 16
click at [660, 421] on p "Übersetzung anzeigen" at bounding box center [782, 425] width 421 height 13
click at [728, 465] on p "Allergenhinweis Oktober 2025.pdf" at bounding box center [700, 461] width 189 height 16
click at [689, 537] on p "Gefällt mir" at bounding box center [684, 537] width 68 height 16
click at [658, 282] on p "Gefällt mir" at bounding box center [684, 283] width 68 height 16
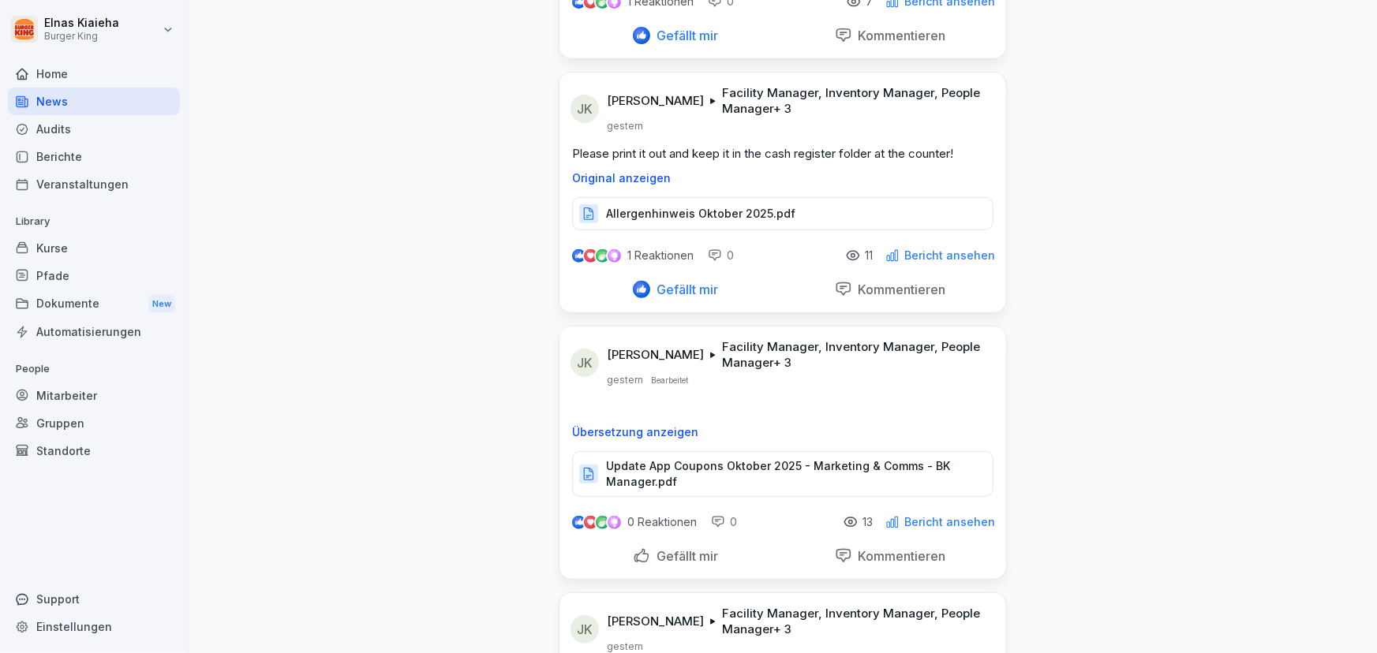
scroll to position [215, 0]
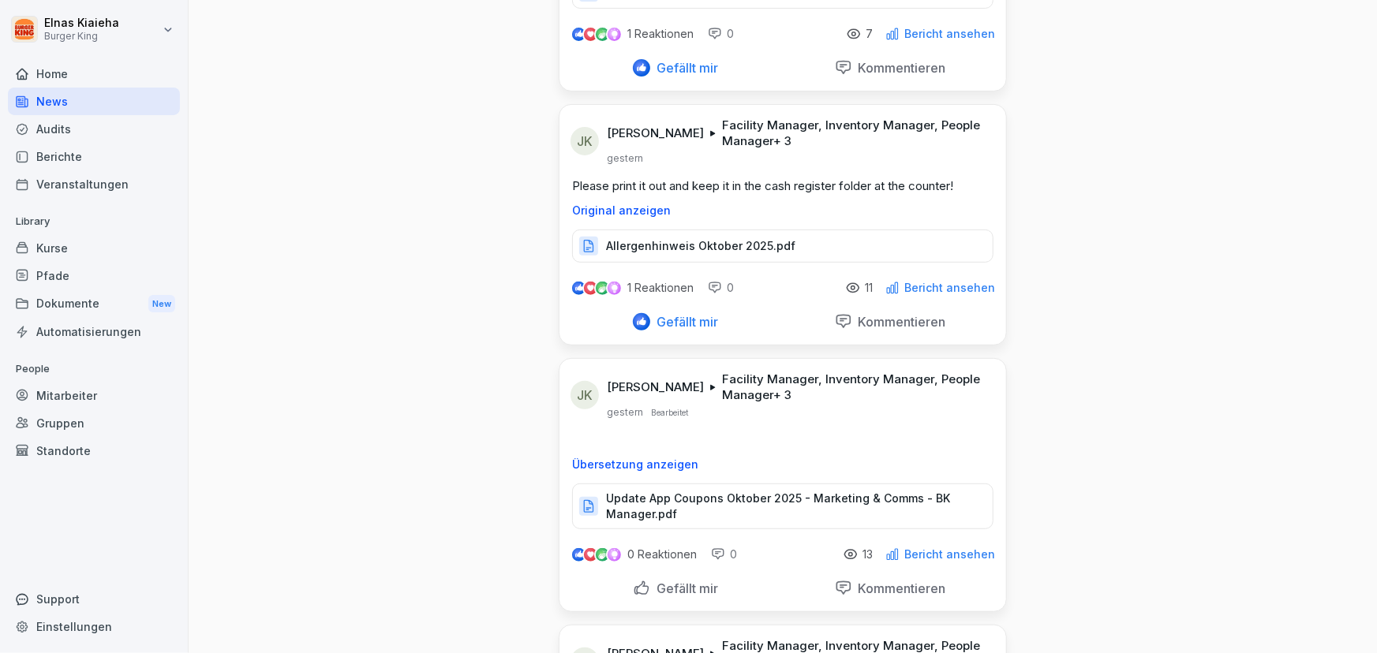
click at [667, 317] on p "Gefällt mir" at bounding box center [684, 322] width 68 height 16
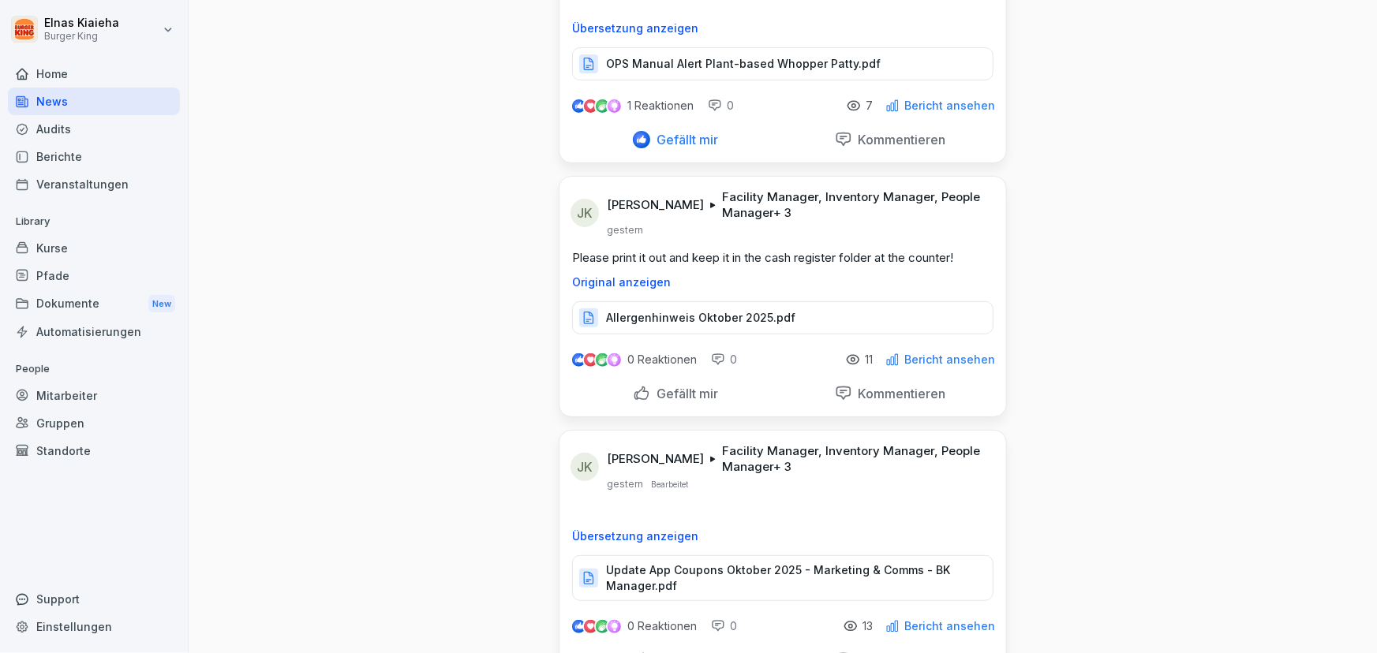
click at [661, 134] on p "Gefällt mir" at bounding box center [684, 140] width 68 height 16
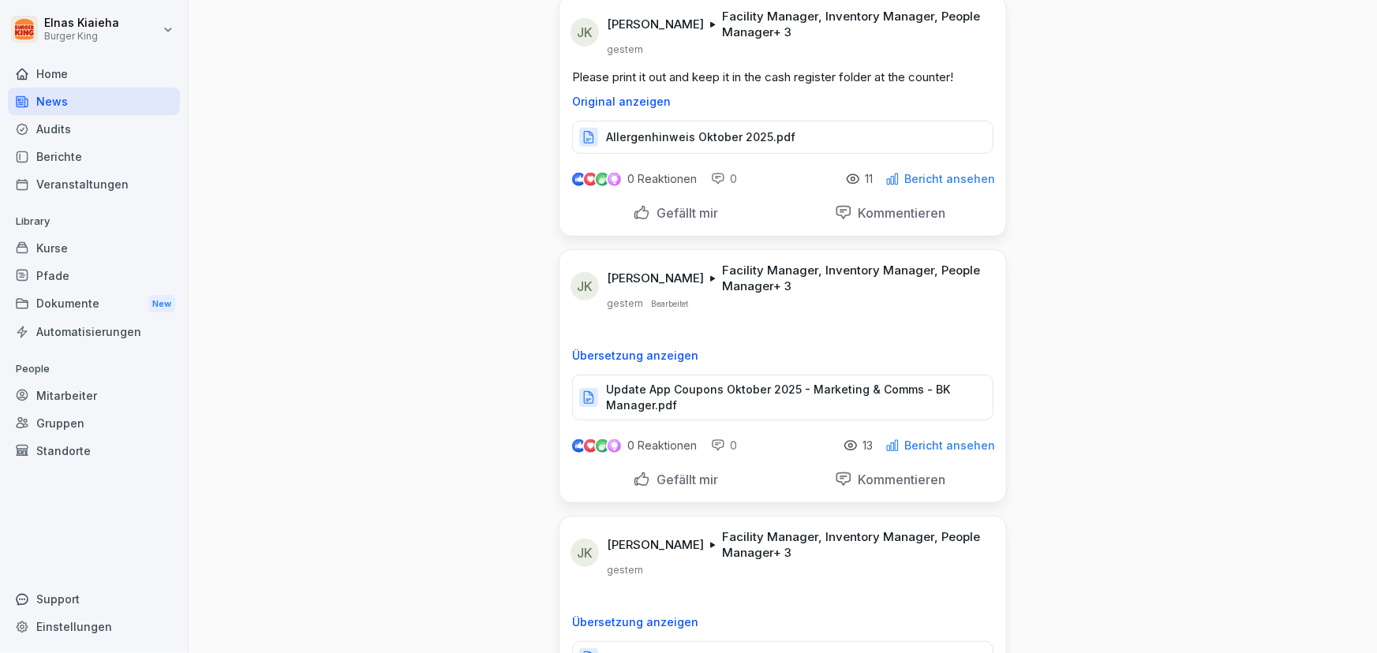
scroll to position [358, 0]
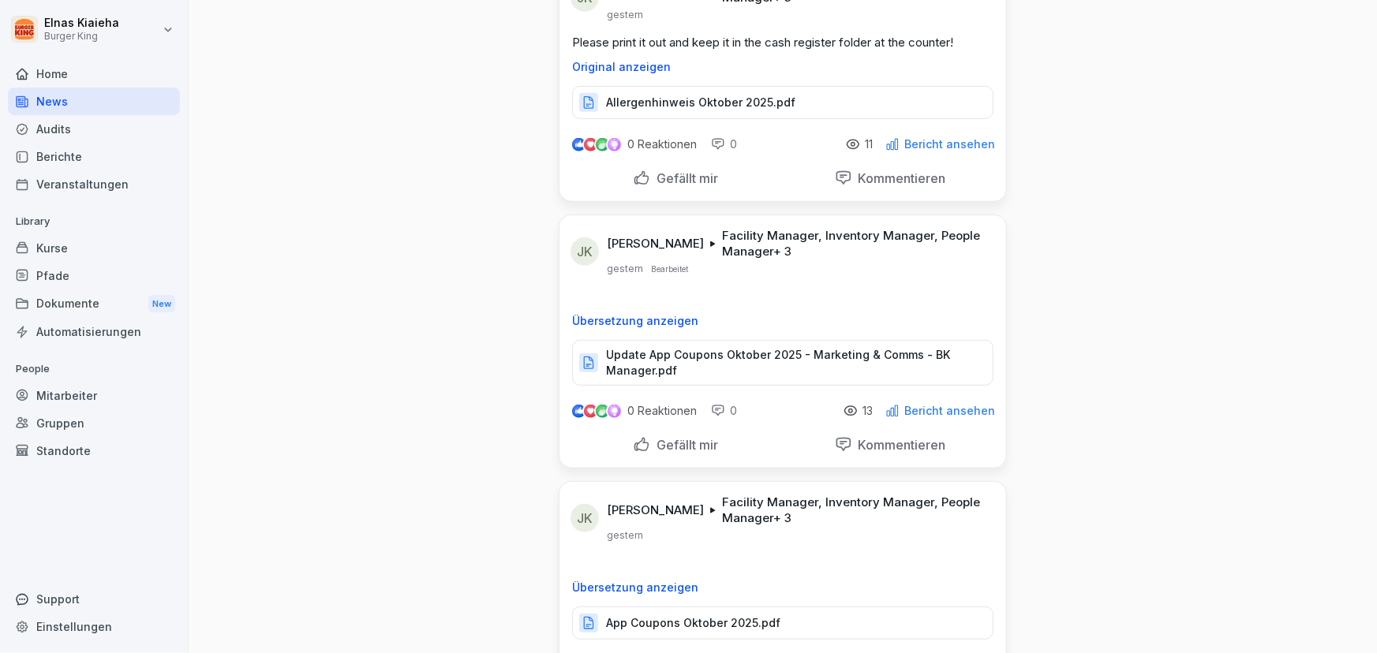
click at [745, 367] on p "Update App Coupons Oktober 2025 - Marketing & Comms - BK Manager.pdf" at bounding box center [791, 363] width 371 height 32
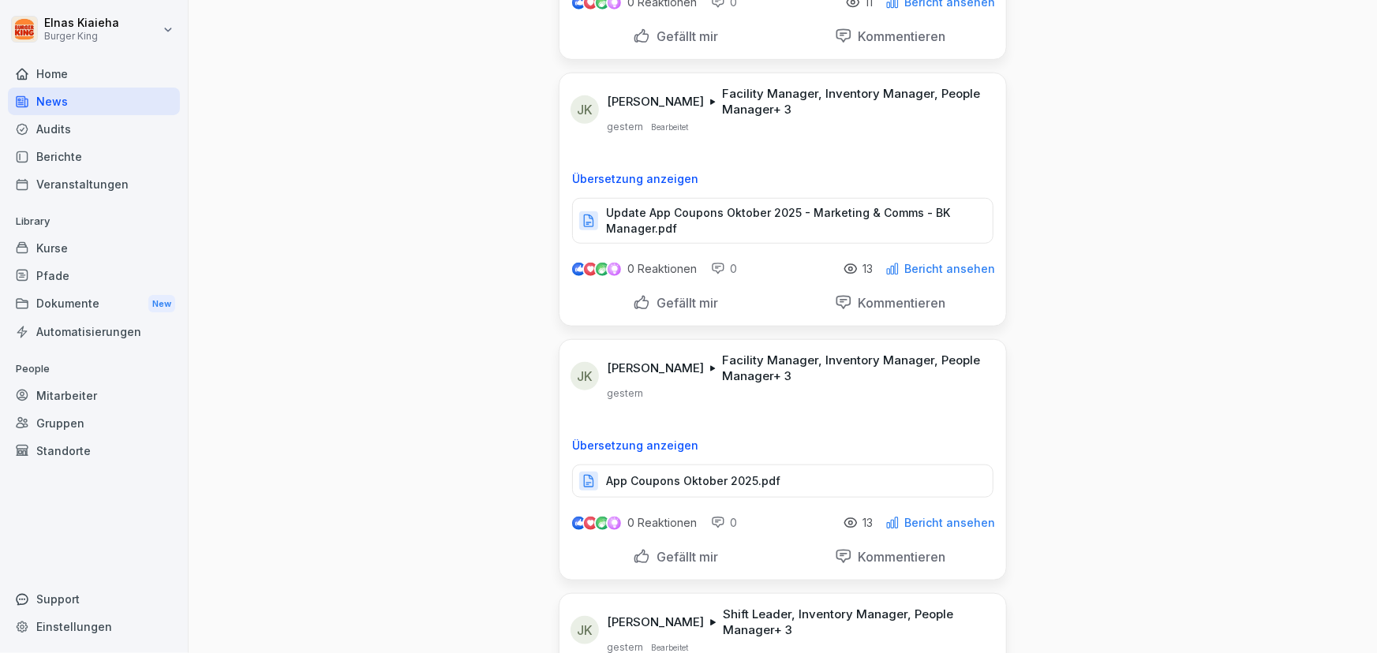
scroll to position [502, 0]
click at [629, 481] on p "App Coupons Oktober 2025.pdf" at bounding box center [693, 480] width 174 height 16
click at [678, 465] on div "App Coupons Oktober 2025.pdf" at bounding box center [782, 479] width 421 height 33
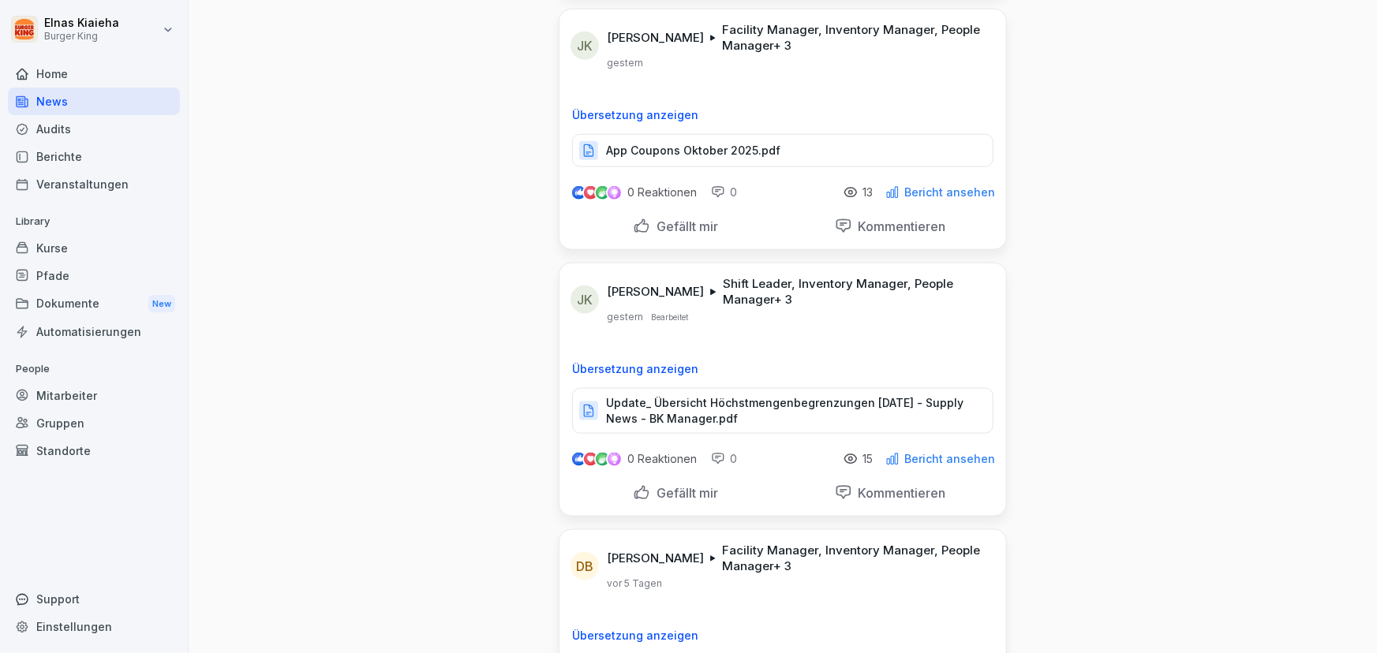
scroll to position [860, 0]
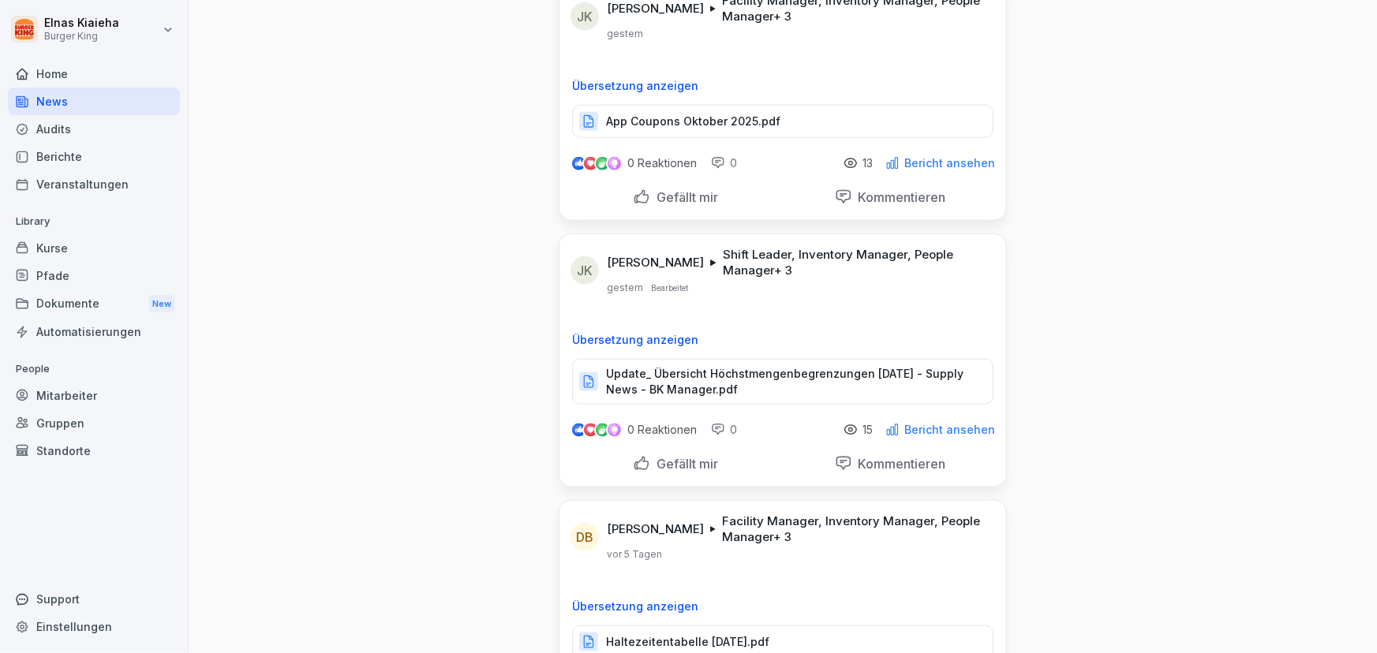
click at [675, 383] on p "Update_ Übersicht Höchstmengenbegrenzungen [DATE] - Supply News - BK Manager.pdf" at bounding box center [791, 382] width 371 height 32
